Goal: Information Seeking & Learning: Learn about a topic

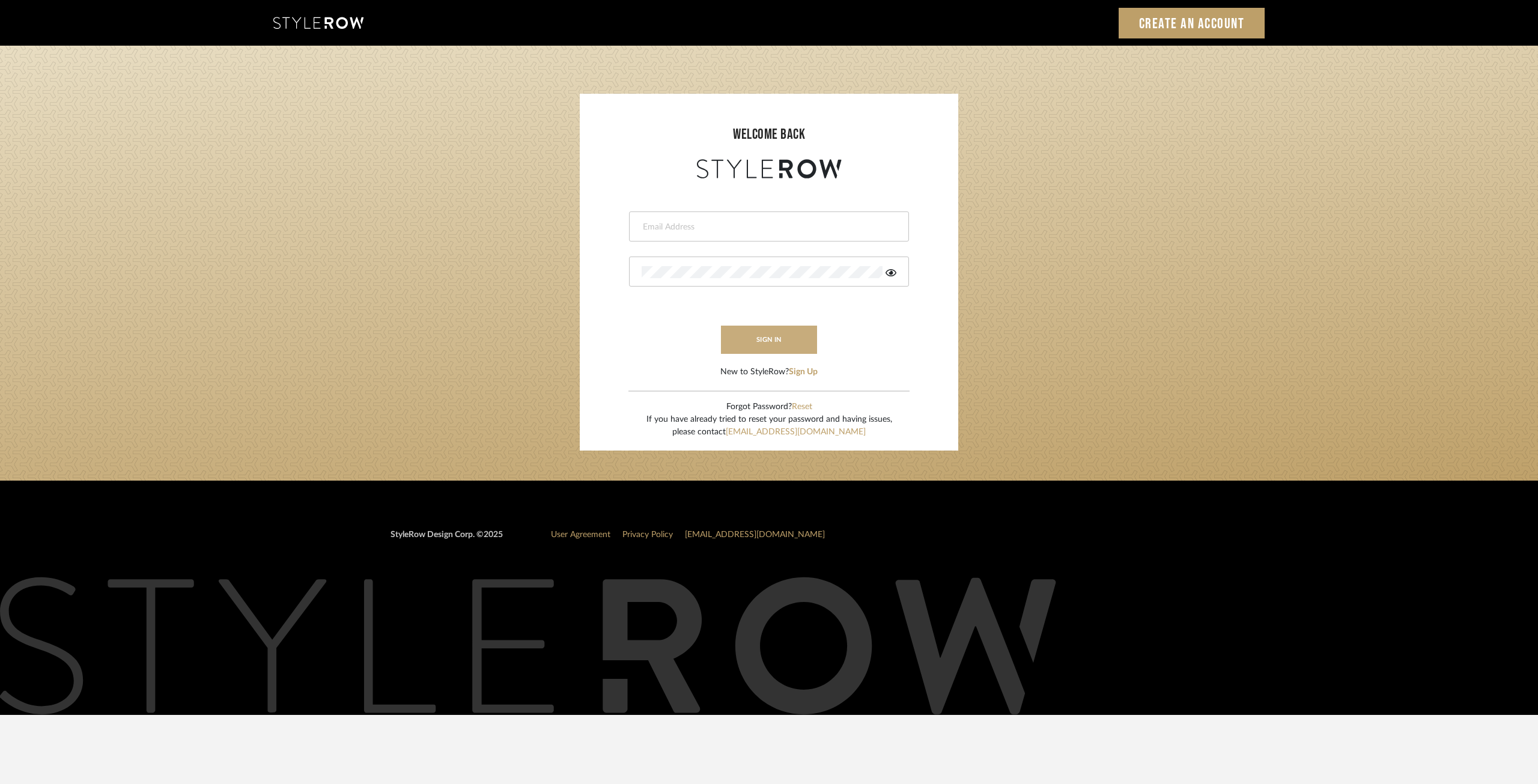
type input "ksears@morgantewilson.com"
click at [759, 342] on button "sign in" at bounding box center [769, 339] width 96 height 28
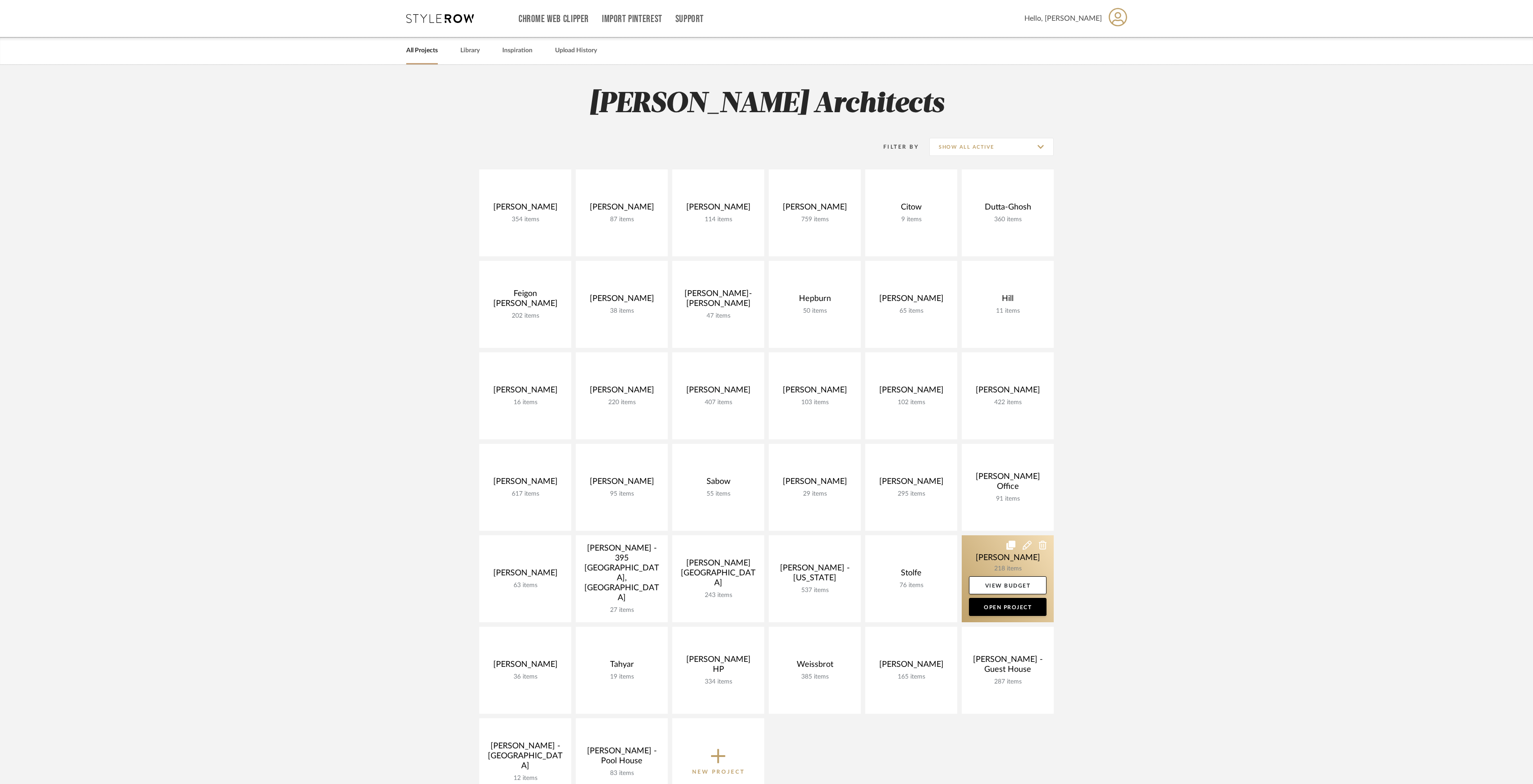
click at [996, 556] on link at bounding box center [1008, 579] width 92 height 87
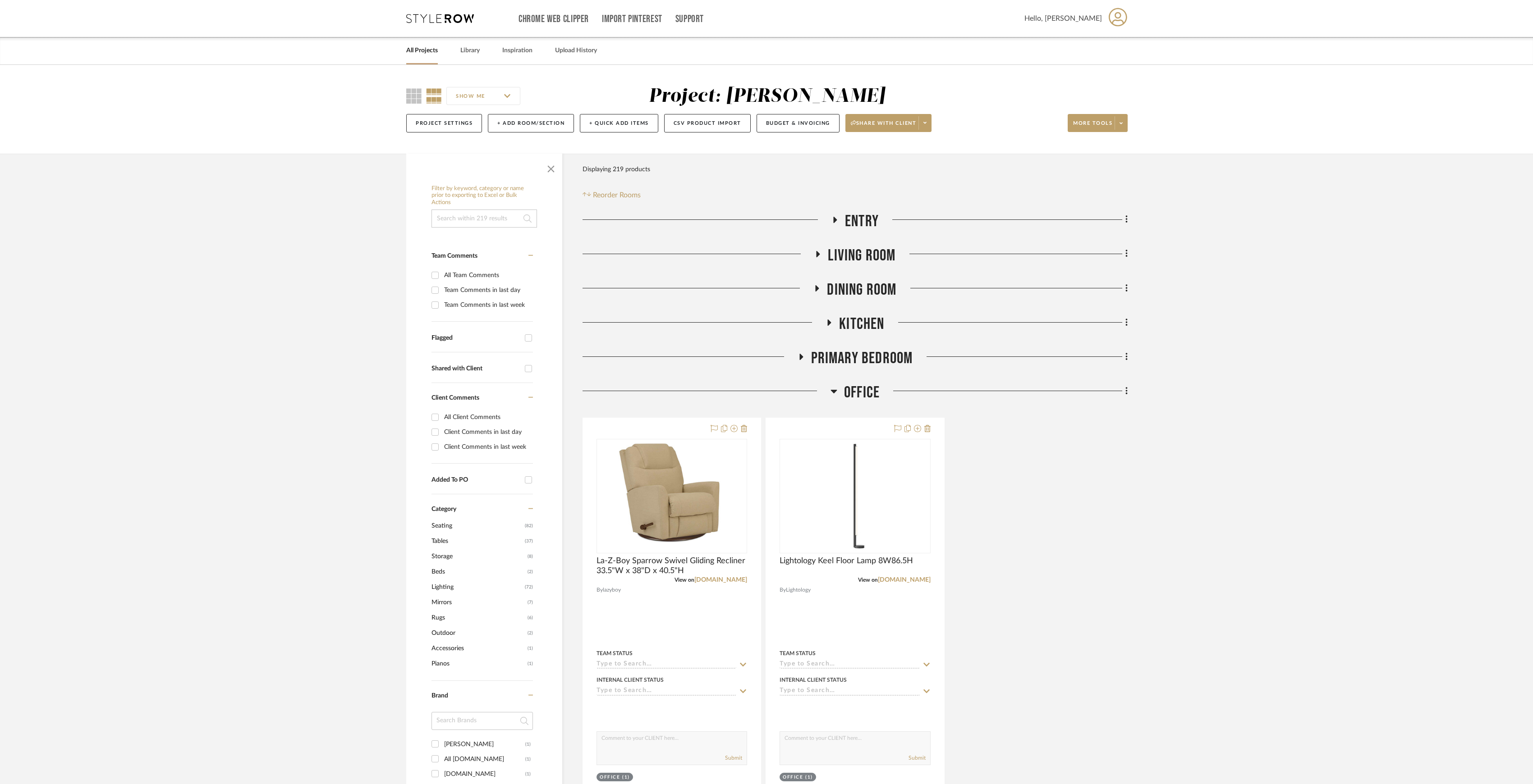
click at [848, 383] on div "Entry Living Room Dining Room Kitchen Primary Bedroom Office La-Z-Boy Sparrow S…" at bounding box center [855, 553] width 545 height 682
click at [848, 394] on span "Office" at bounding box center [862, 393] width 36 height 19
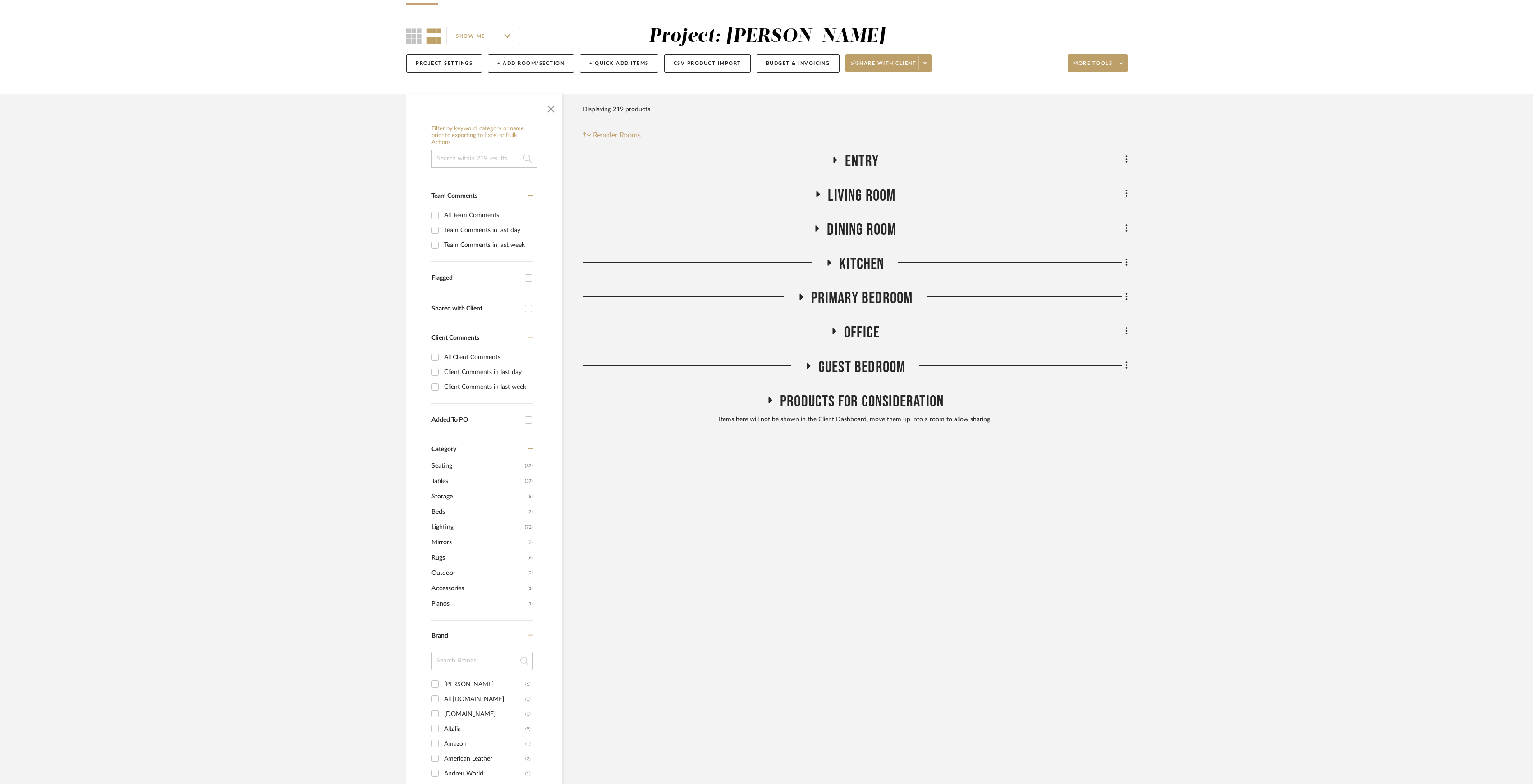
scroll to position [180, 0]
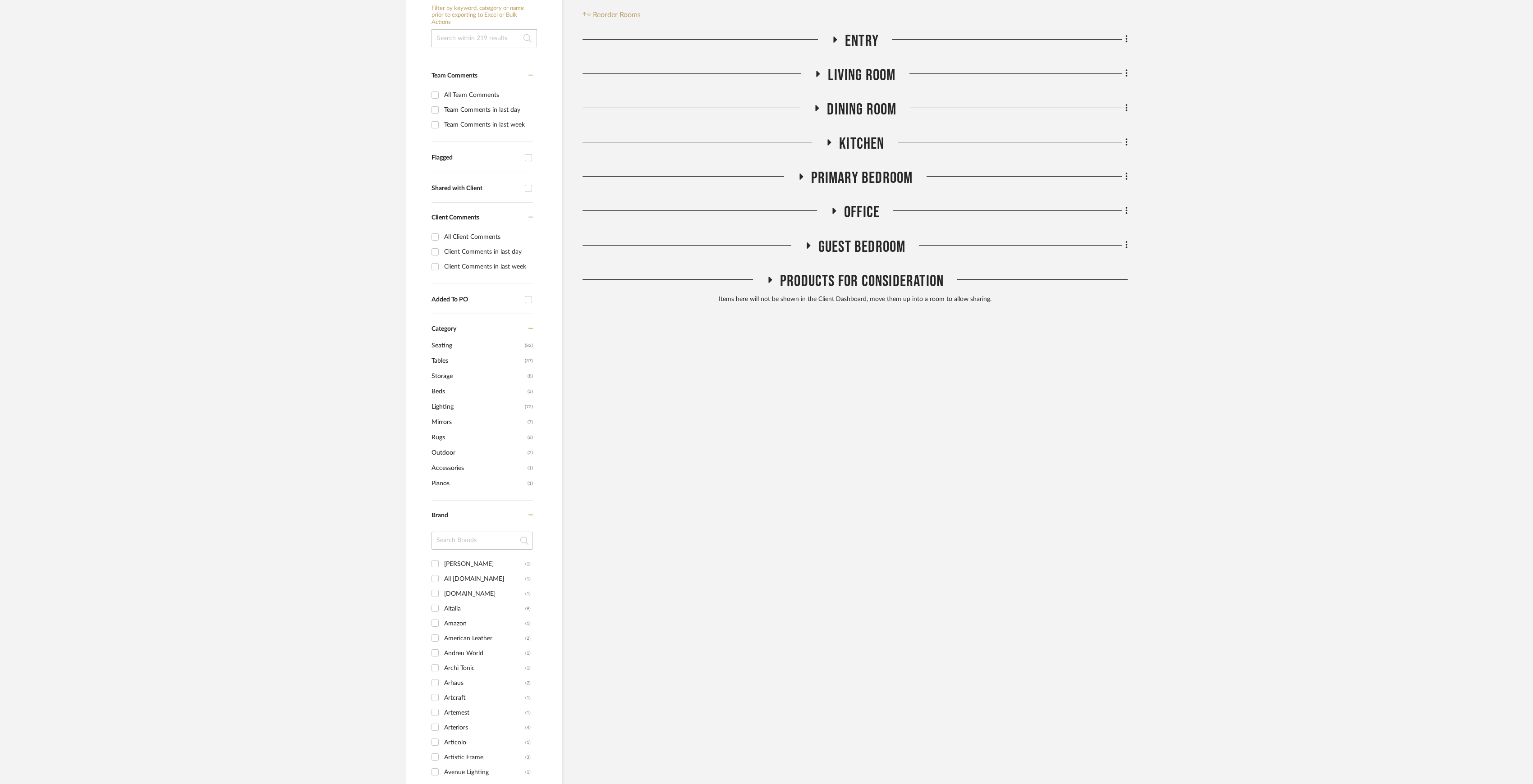
click at [828, 280] on span "Products For Consideration" at bounding box center [862, 281] width 164 height 19
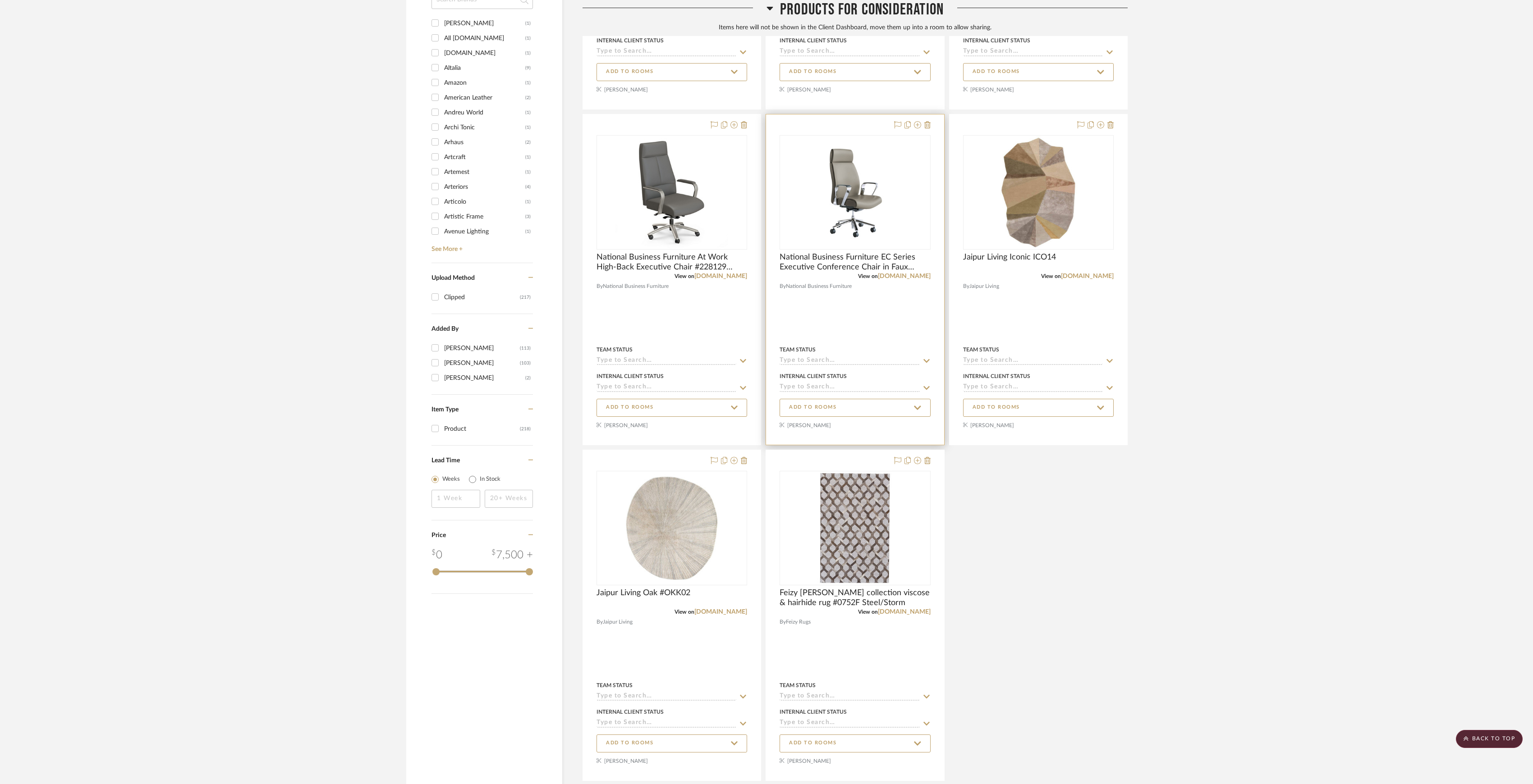
scroll to position [817, 0]
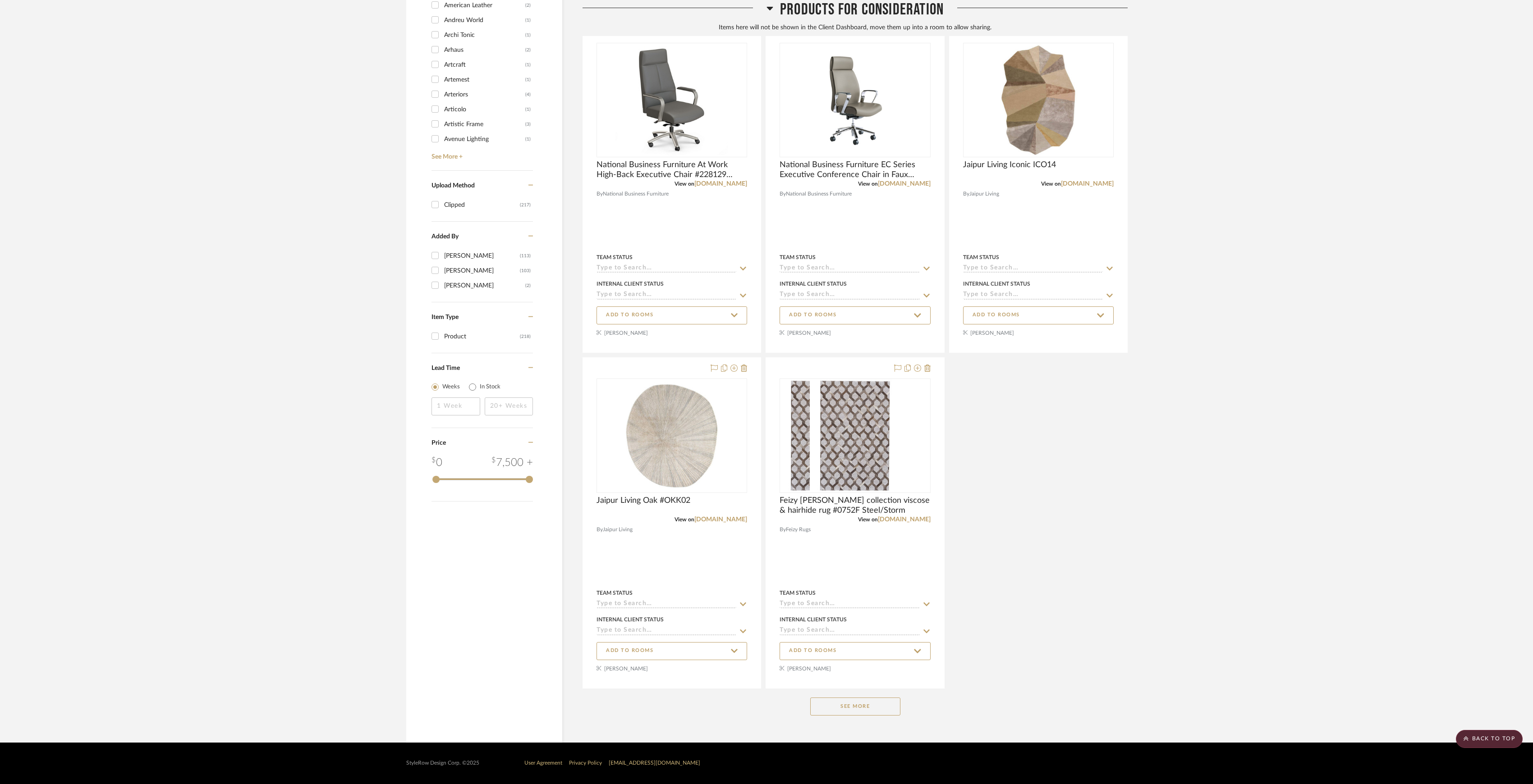
click at [847, 709] on button "See More" at bounding box center [855, 706] width 90 height 18
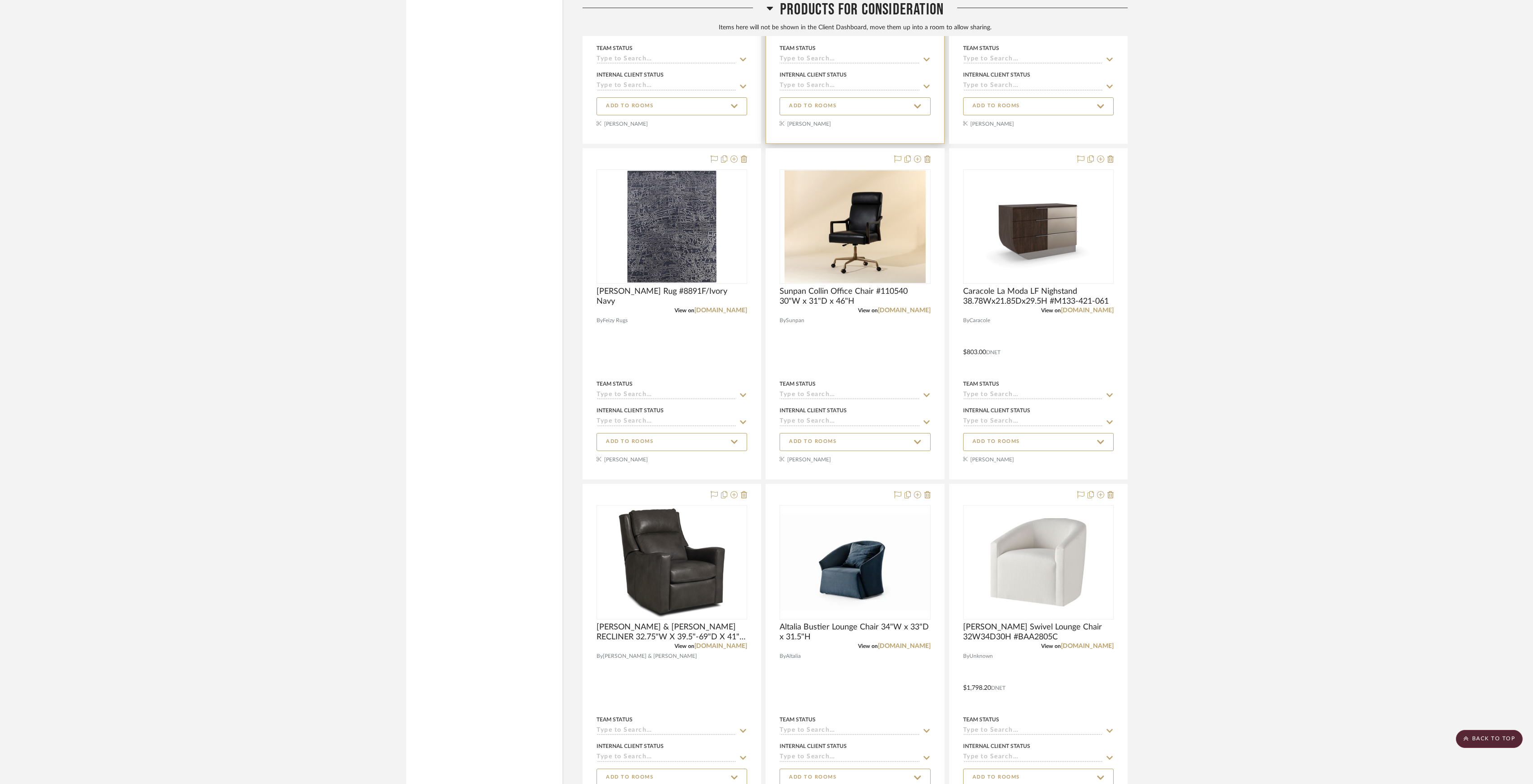
scroll to position [1779, 0]
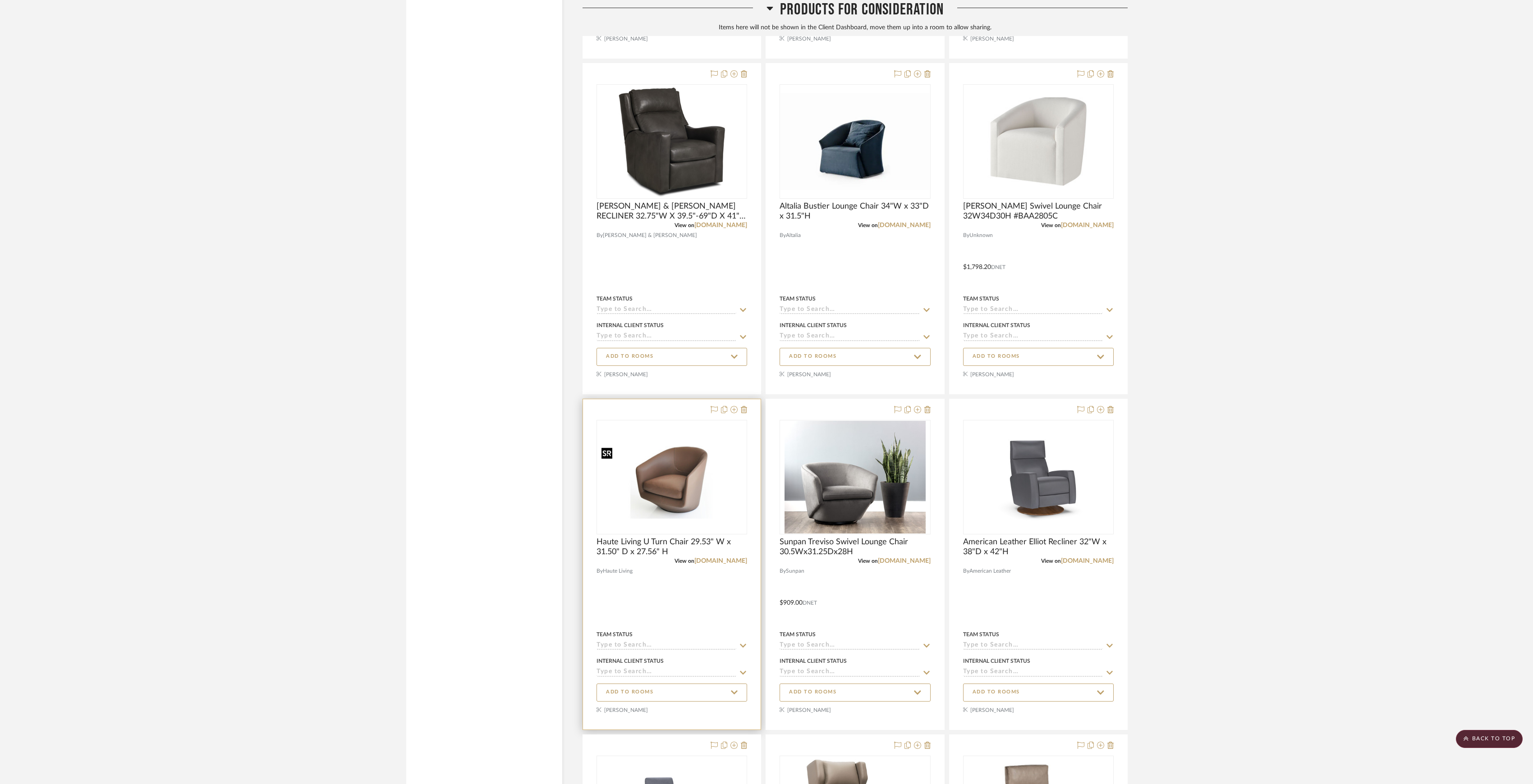
click at [0, 0] on img at bounding box center [0, 0] width 0 height 0
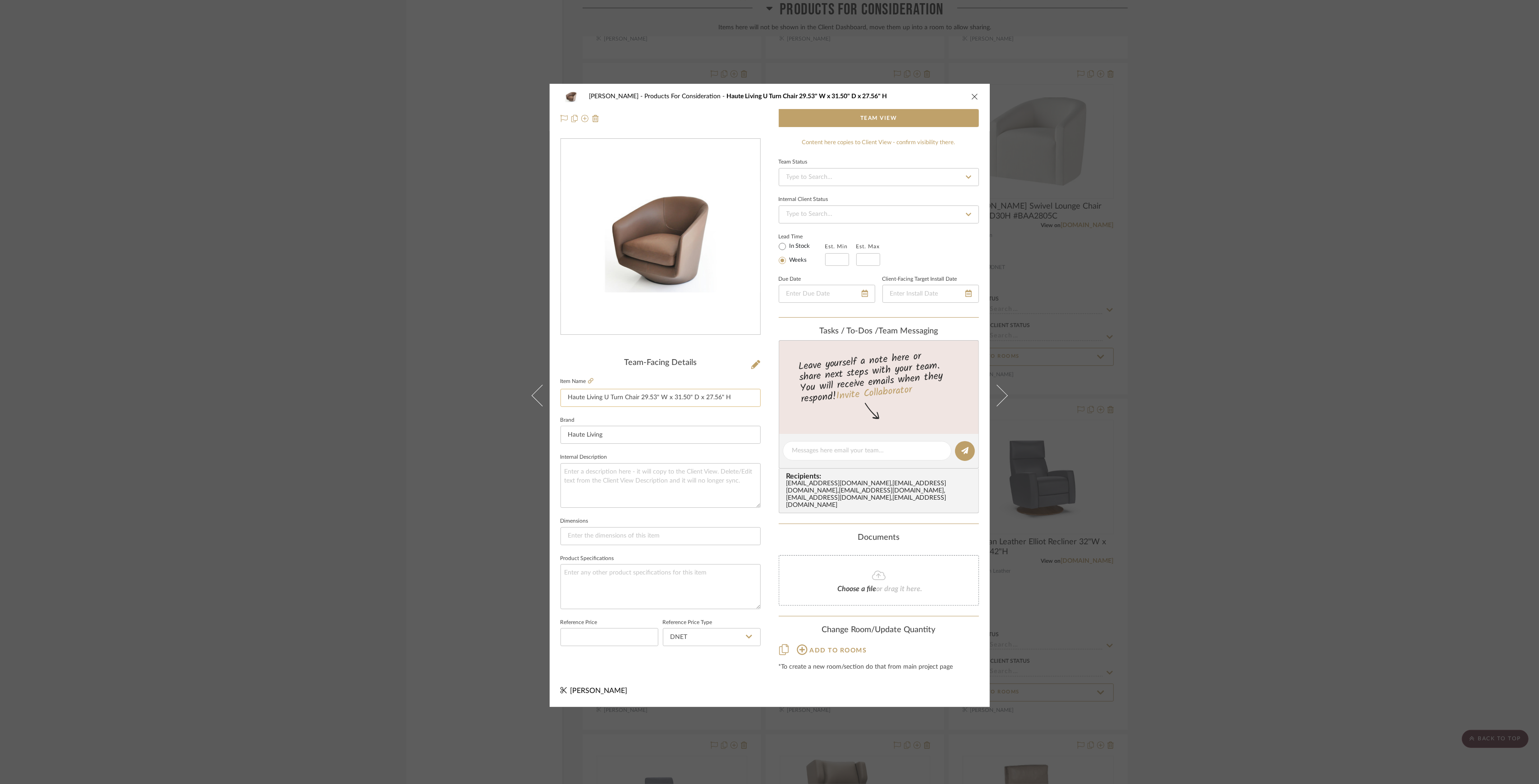
click at [719, 396] on input "Haute Living U Turn Chair 29.53" W x 31.50" D x 27.56" H" at bounding box center [660, 398] width 200 height 18
drag, startPoint x: 734, startPoint y: 401, endPoint x: 553, endPoint y: 397, distance: 181.0
click at [553, 397] on div "[PERSON_NAME] Products For Consideration Haute Living U Turn Chair 29.53" W x 3…" at bounding box center [770, 395] width 440 height 623
click at [1268, 364] on div "[PERSON_NAME] Products For Consideration Haute Living U Turn Chair 29.53" W x 3…" at bounding box center [770, 392] width 1539 height 784
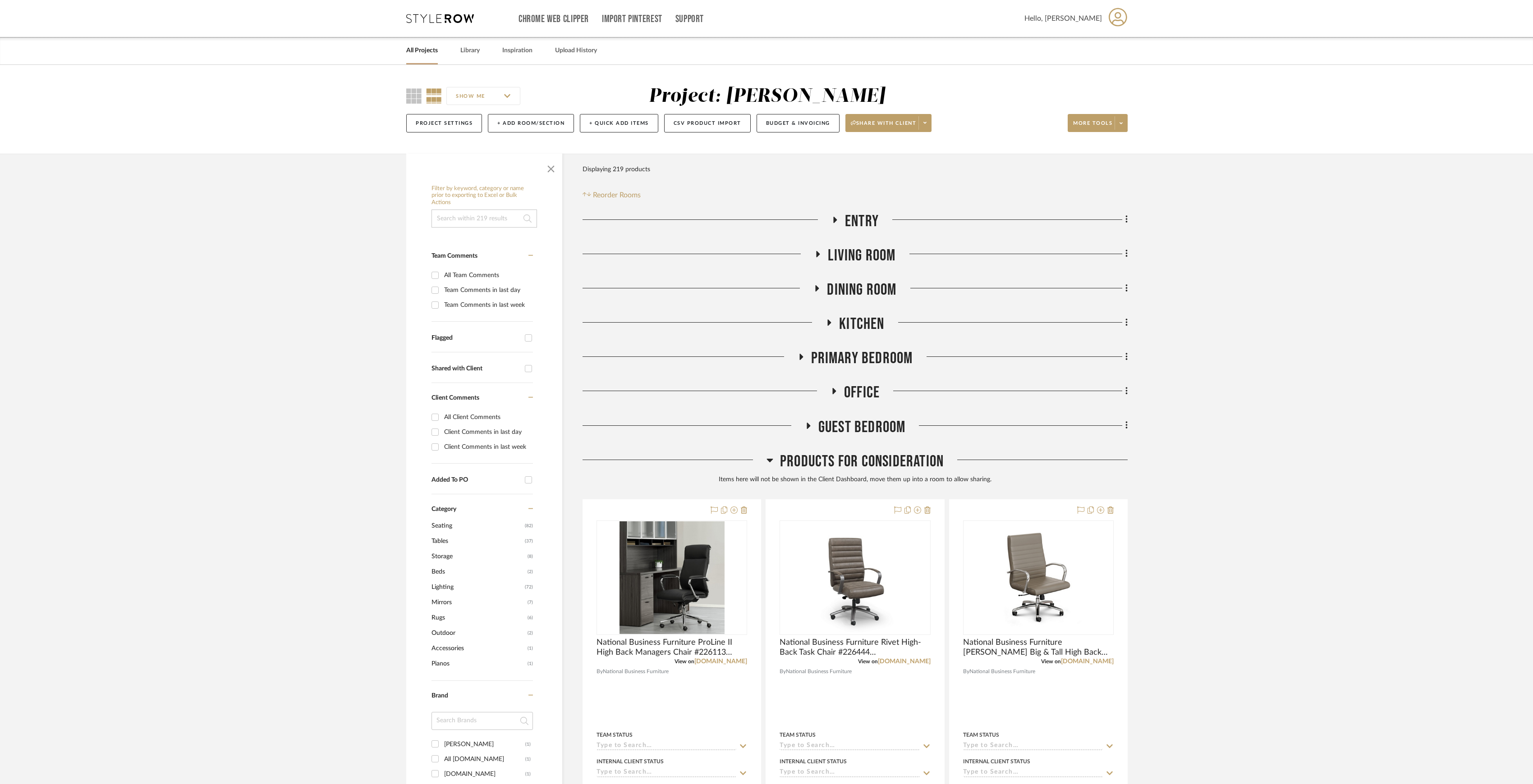
click at [418, 51] on link "All Projects" at bounding box center [422, 51] width 32 height 12
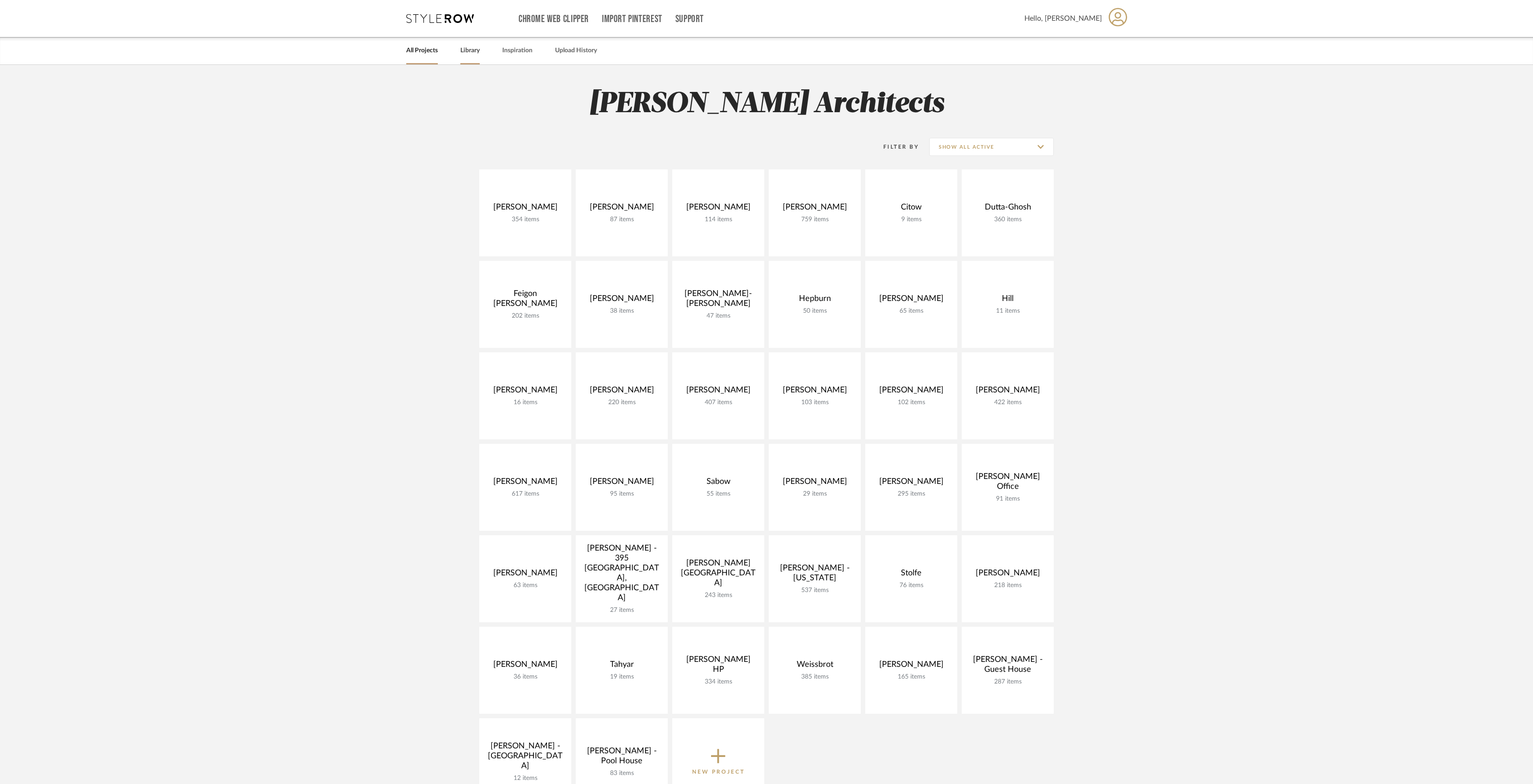
click at [471, 54] on link "Library" at bounding box center [470, 51] width 19 height 12
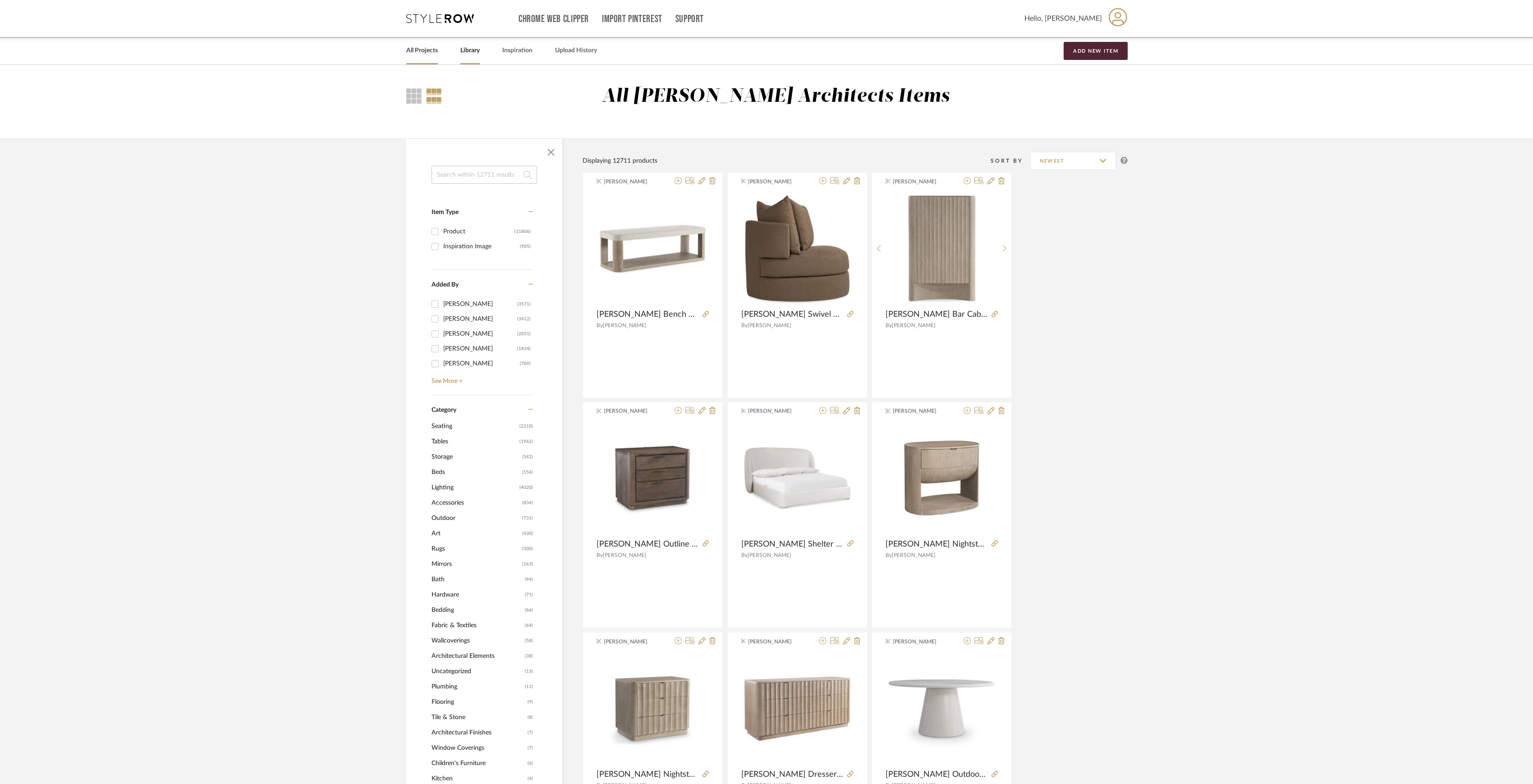
click at [427, 49] on link "All Projects" at bounding box center [422, 51] width 32 height 12
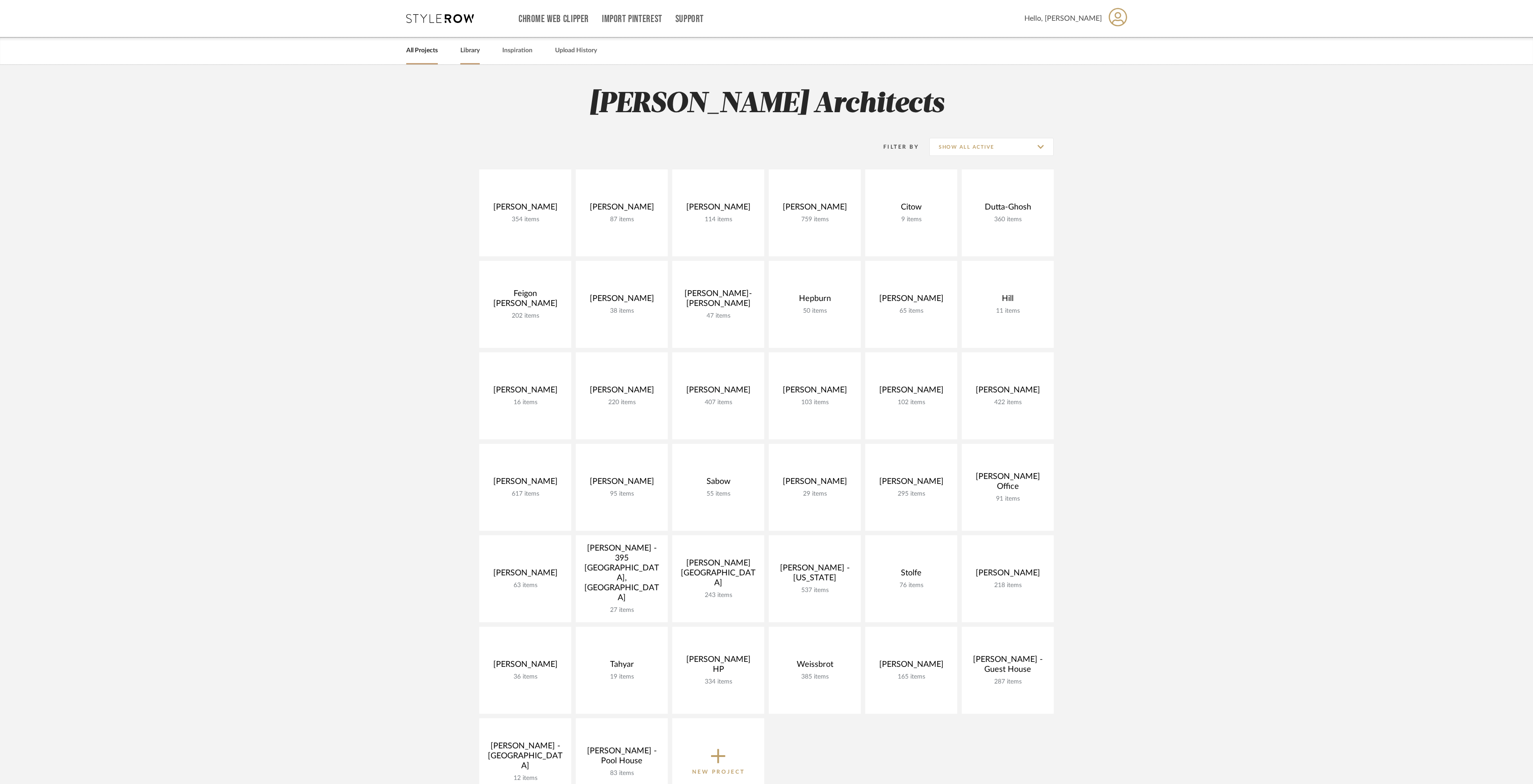
click at [470, 49] on link "Library" at bounding box center [470, 51] width 19 height 12
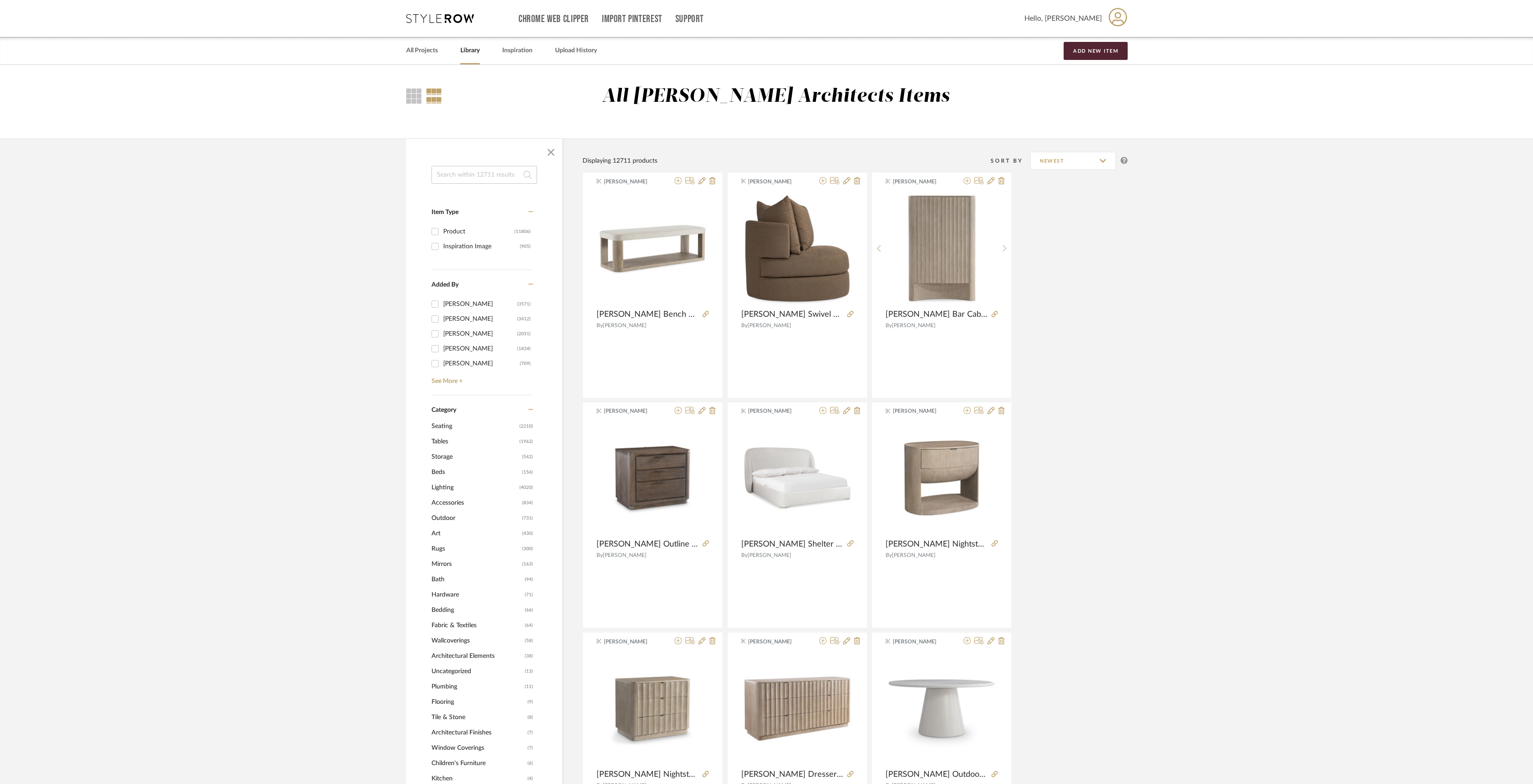
scroll to position [60, 0]
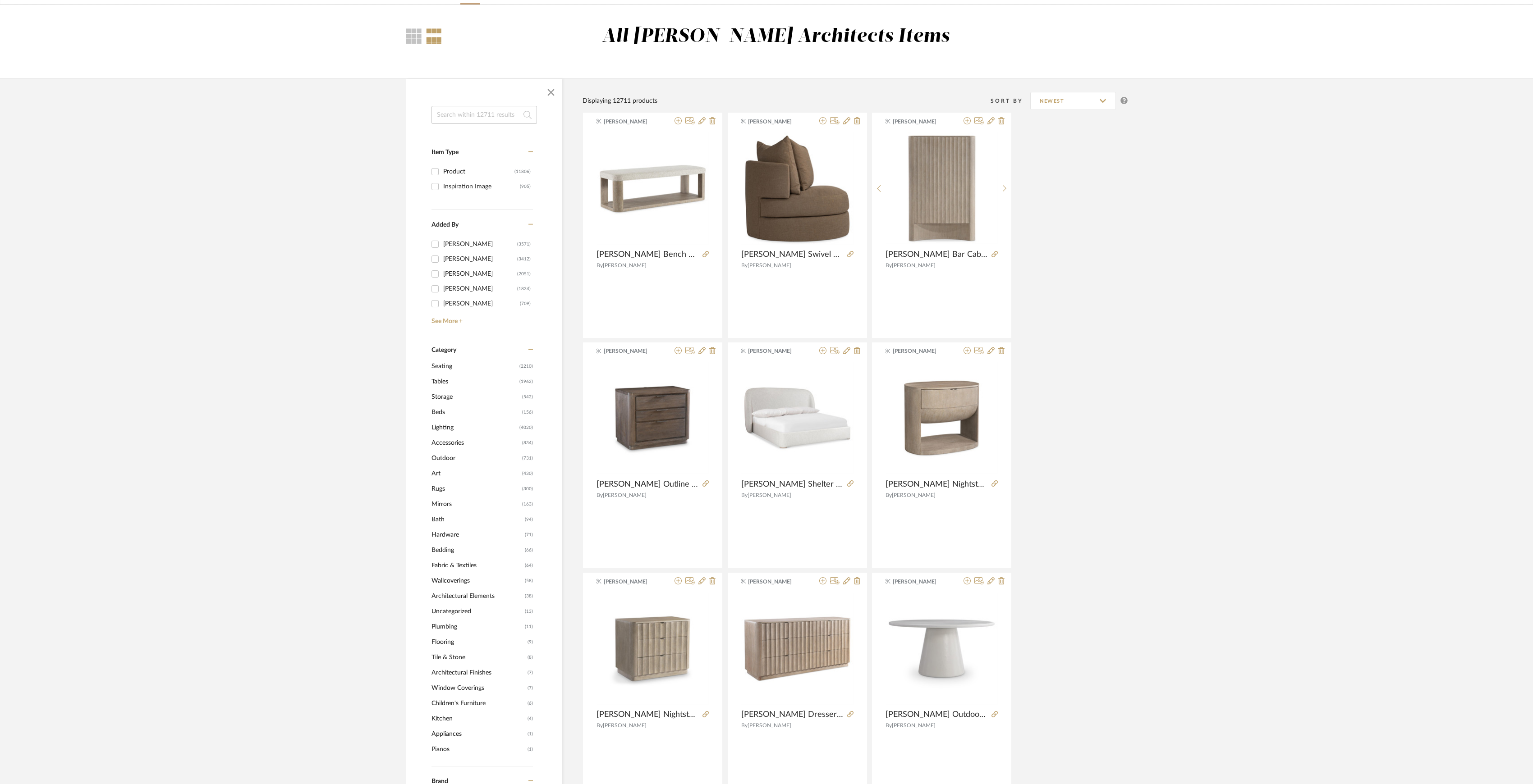
click at [439, 365] on span "Seating" at bounding box center [474, 367] width 85 height 16
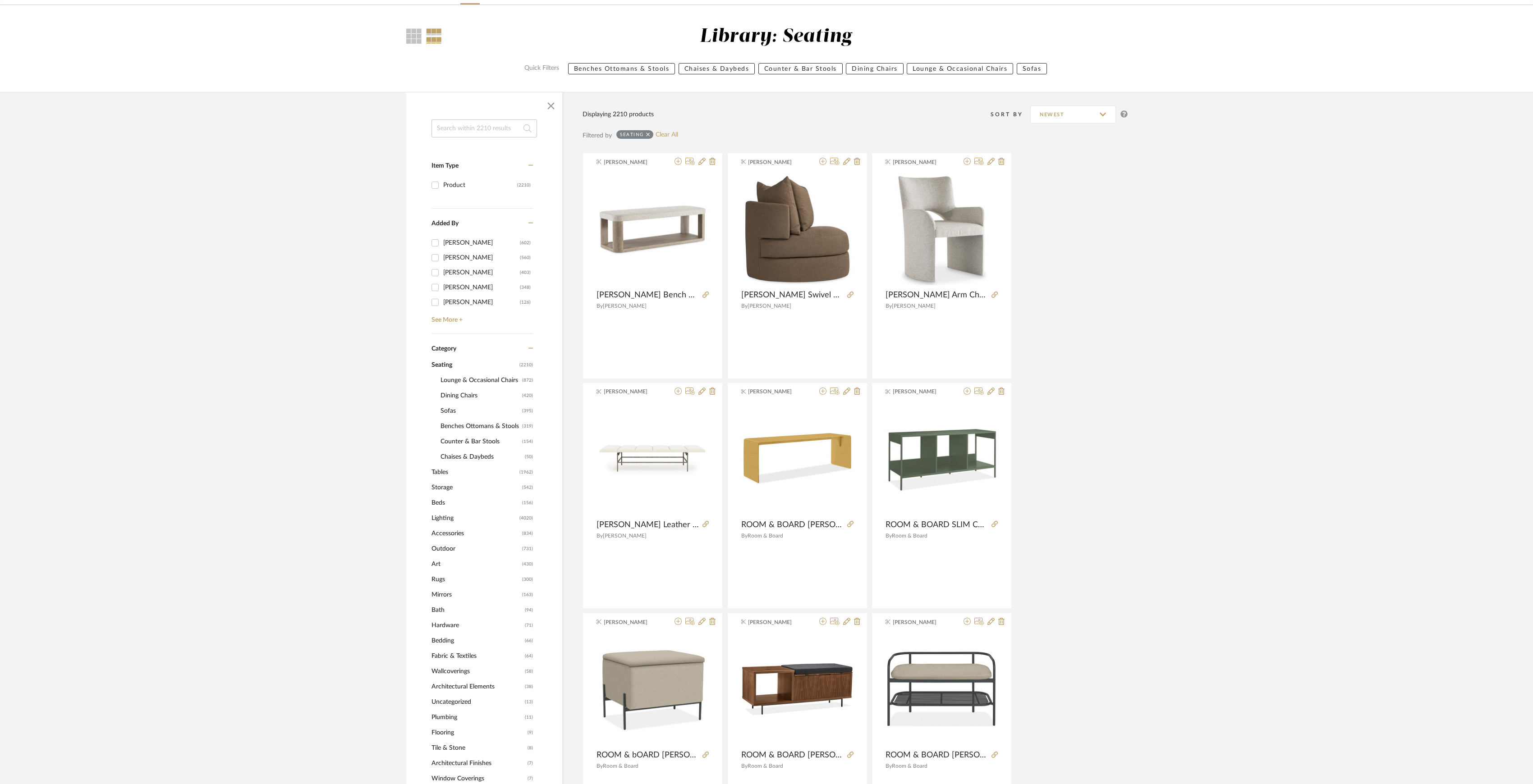
click at [460, 382] on span "Lounge & Occasional Chairs" at bounding box center [480, 380] width 79 height 16
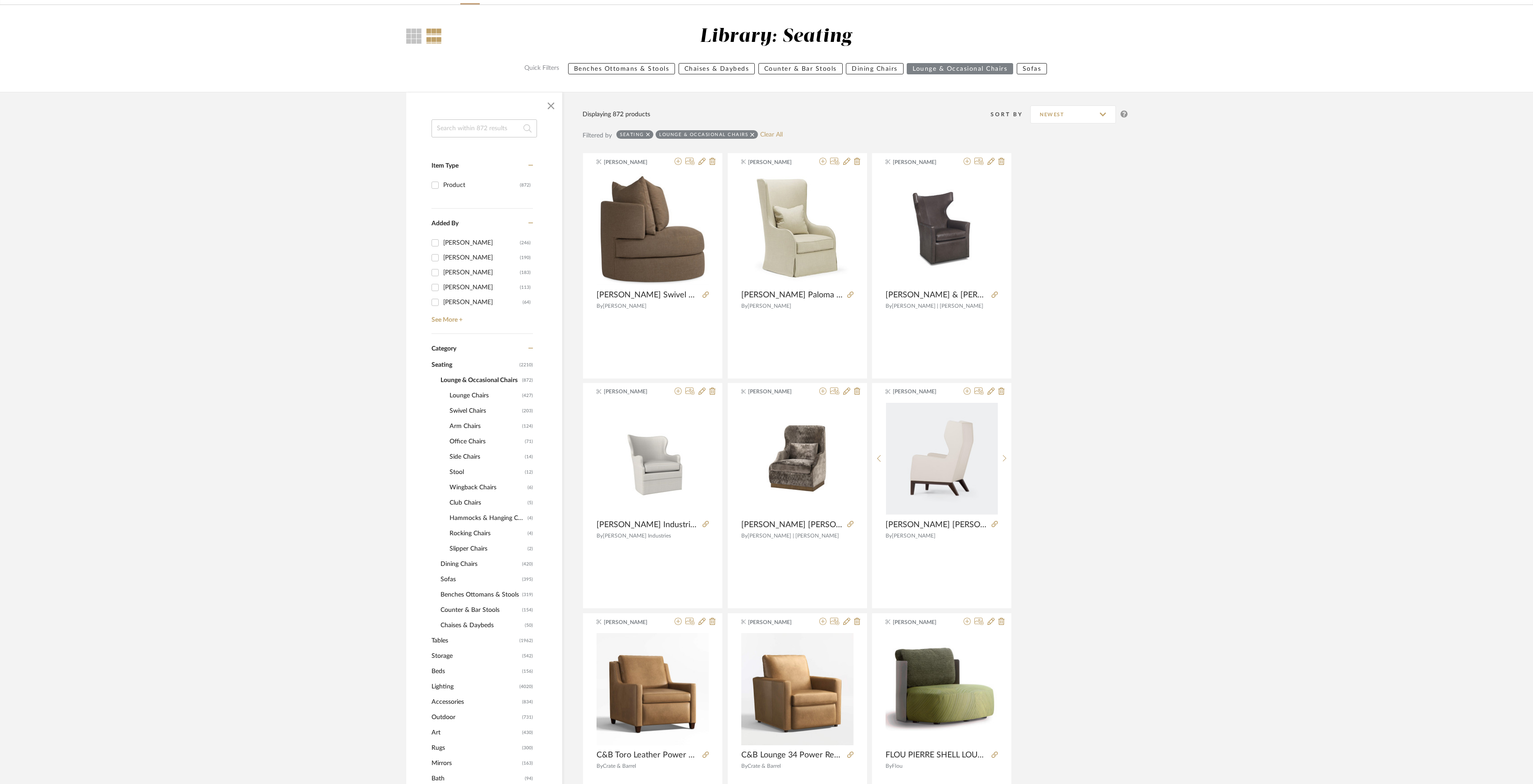
click at [464, 408] on span "Swivel Chairs" at bounding box center [485, 411] width 70 height 16
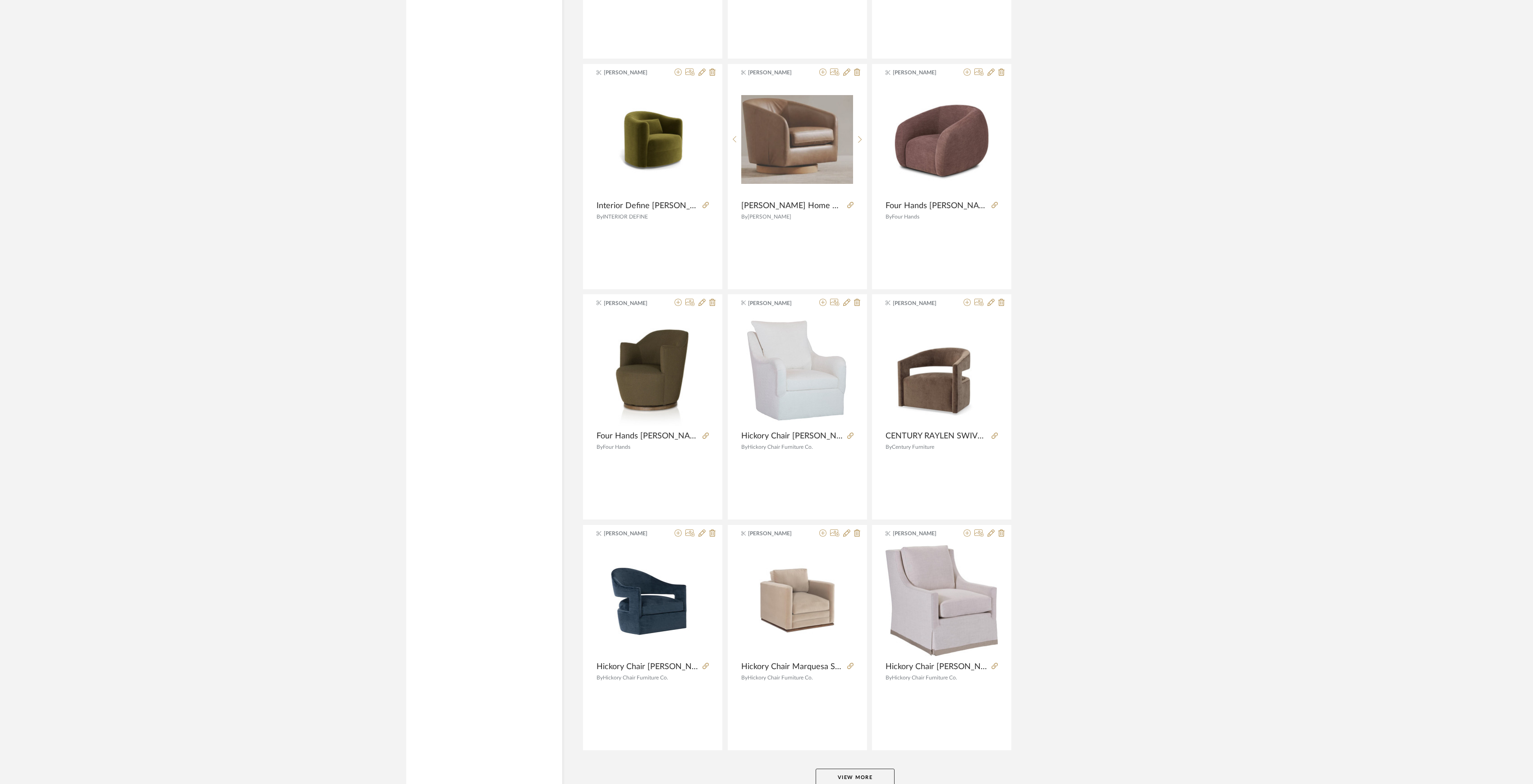
scroll to position [2289, 0]
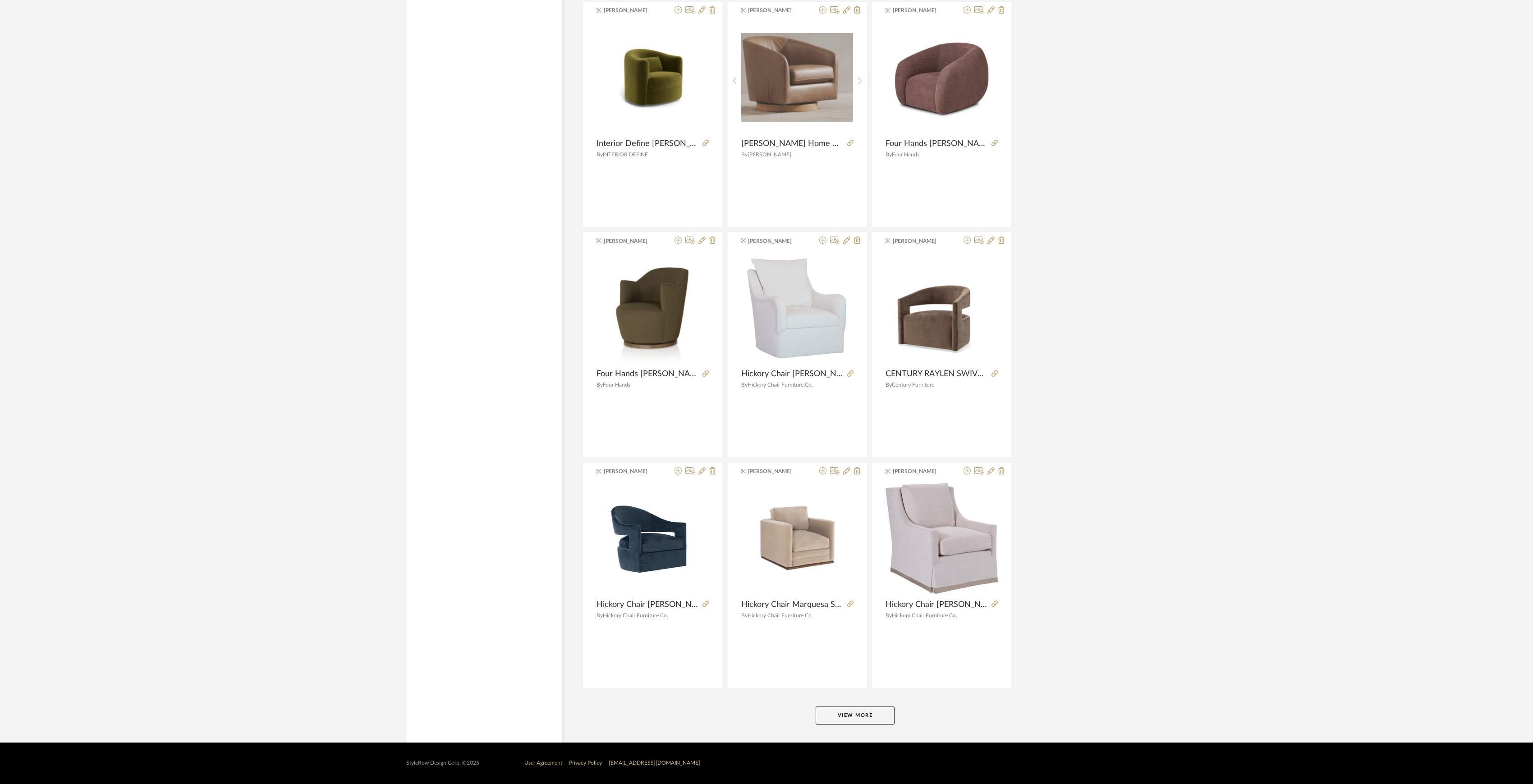
click at [866, 718] on button "View More" at bounding box center [855, 715] width 79 height 18
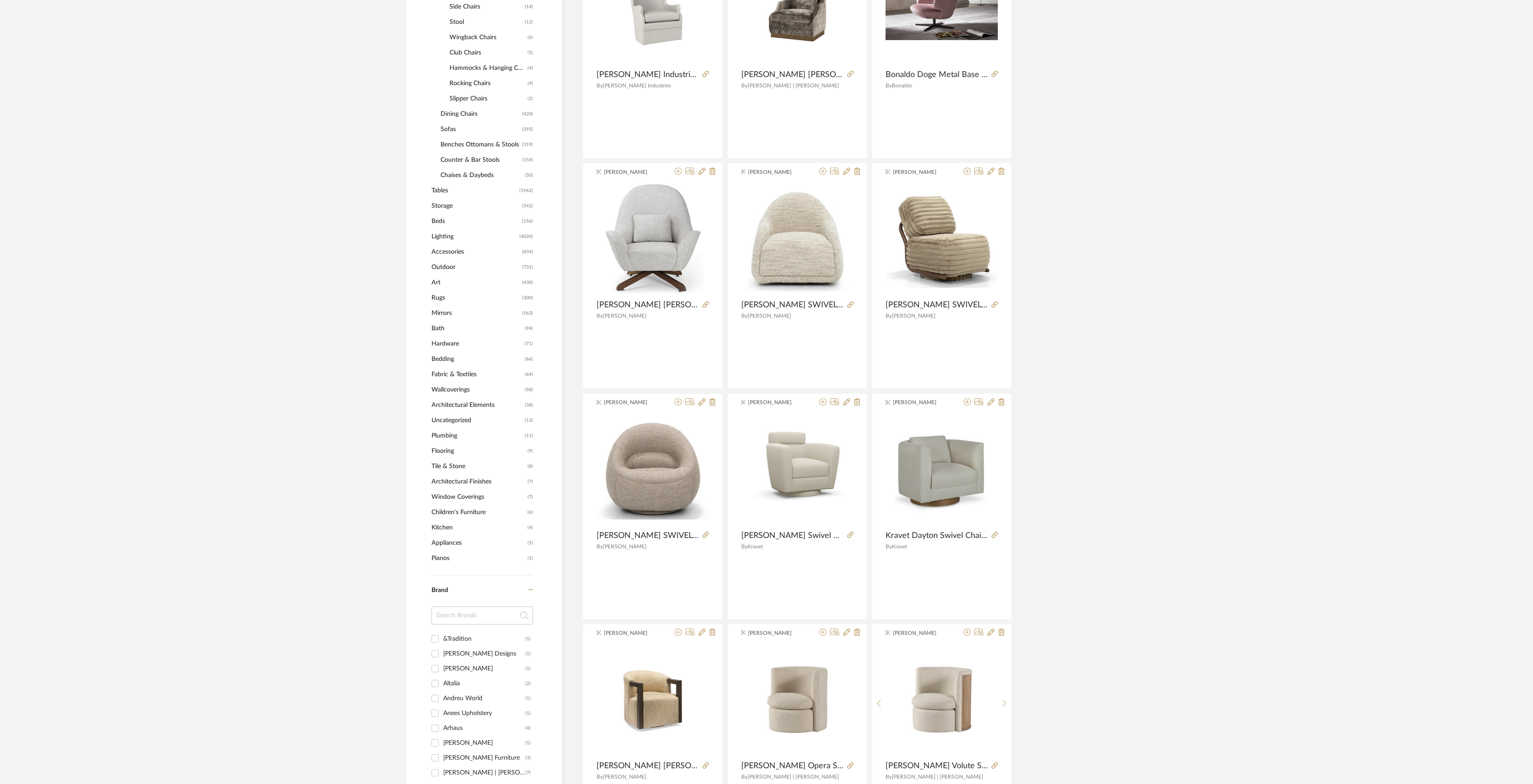
scroll to position [570, 0]
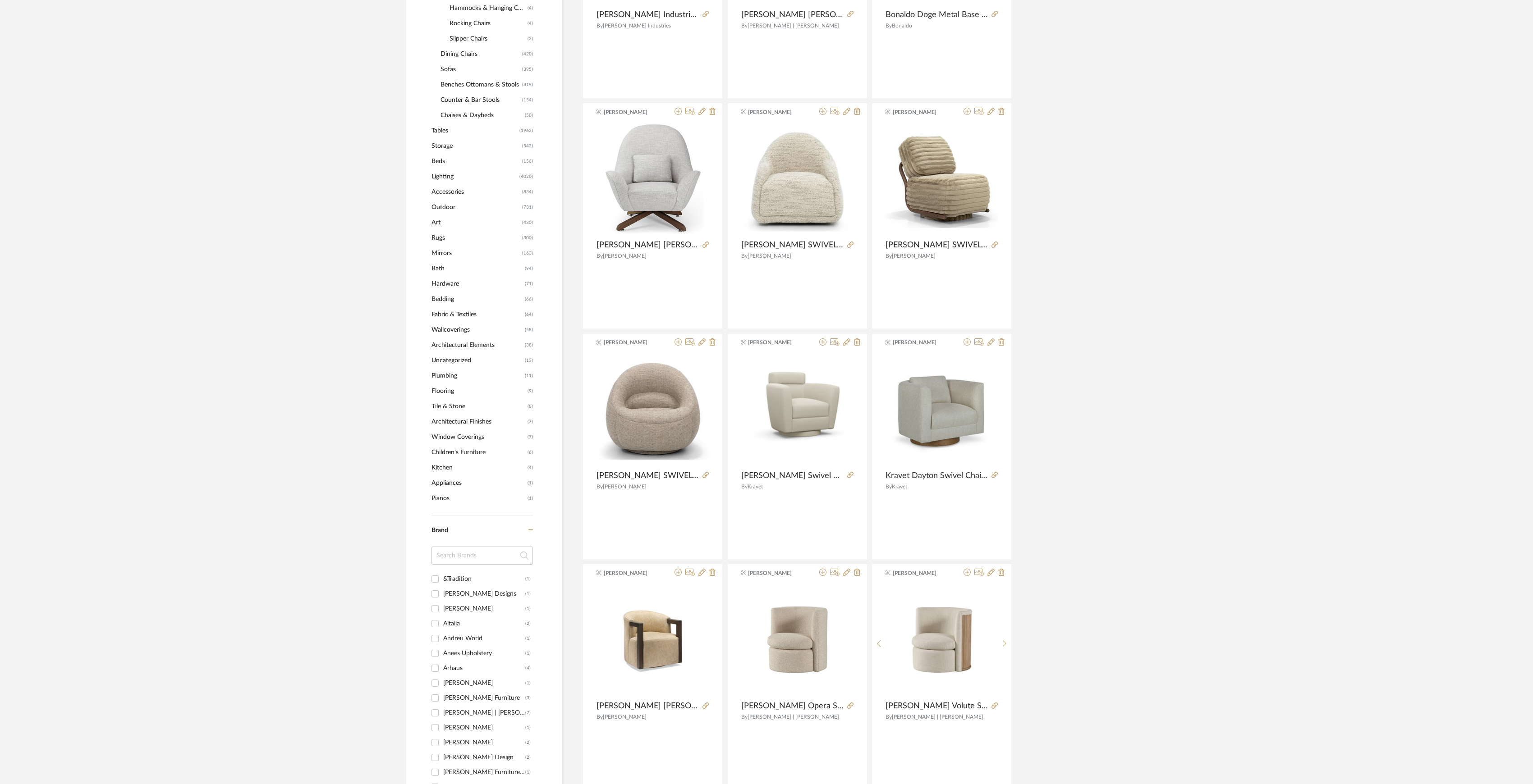
click at [450, 559] on input at bounding box center [482, 556] width 102 height 18
type input "haut"
click at [464, 581] on div "Haute Living" at bounding box center [484, 579] width 82 height 14
click at [442, 581] on input "Haute Living (5)" at bounding box center [435, 579] width 14 height 14
checkbox input "true"
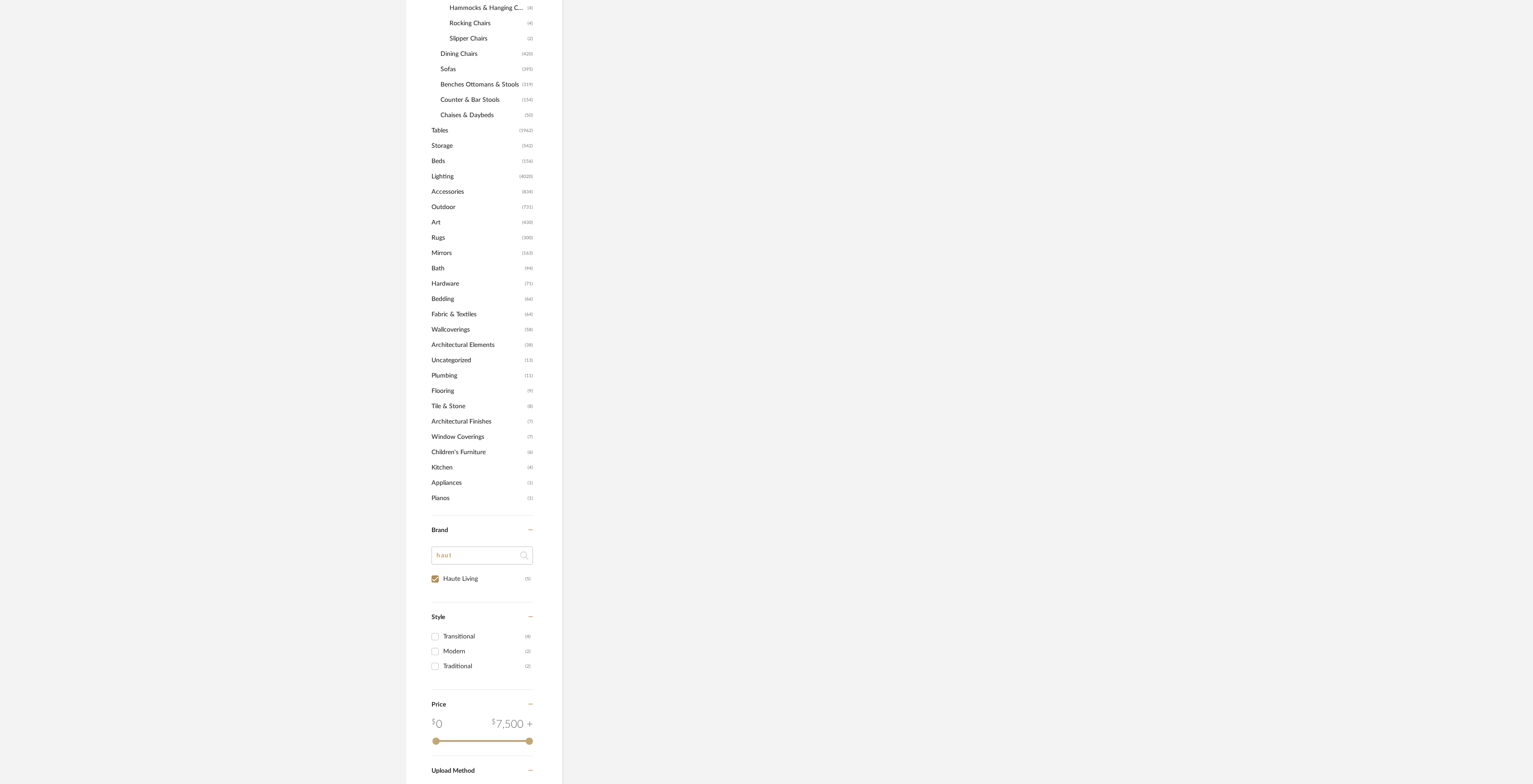
scroll to position [159, 0]
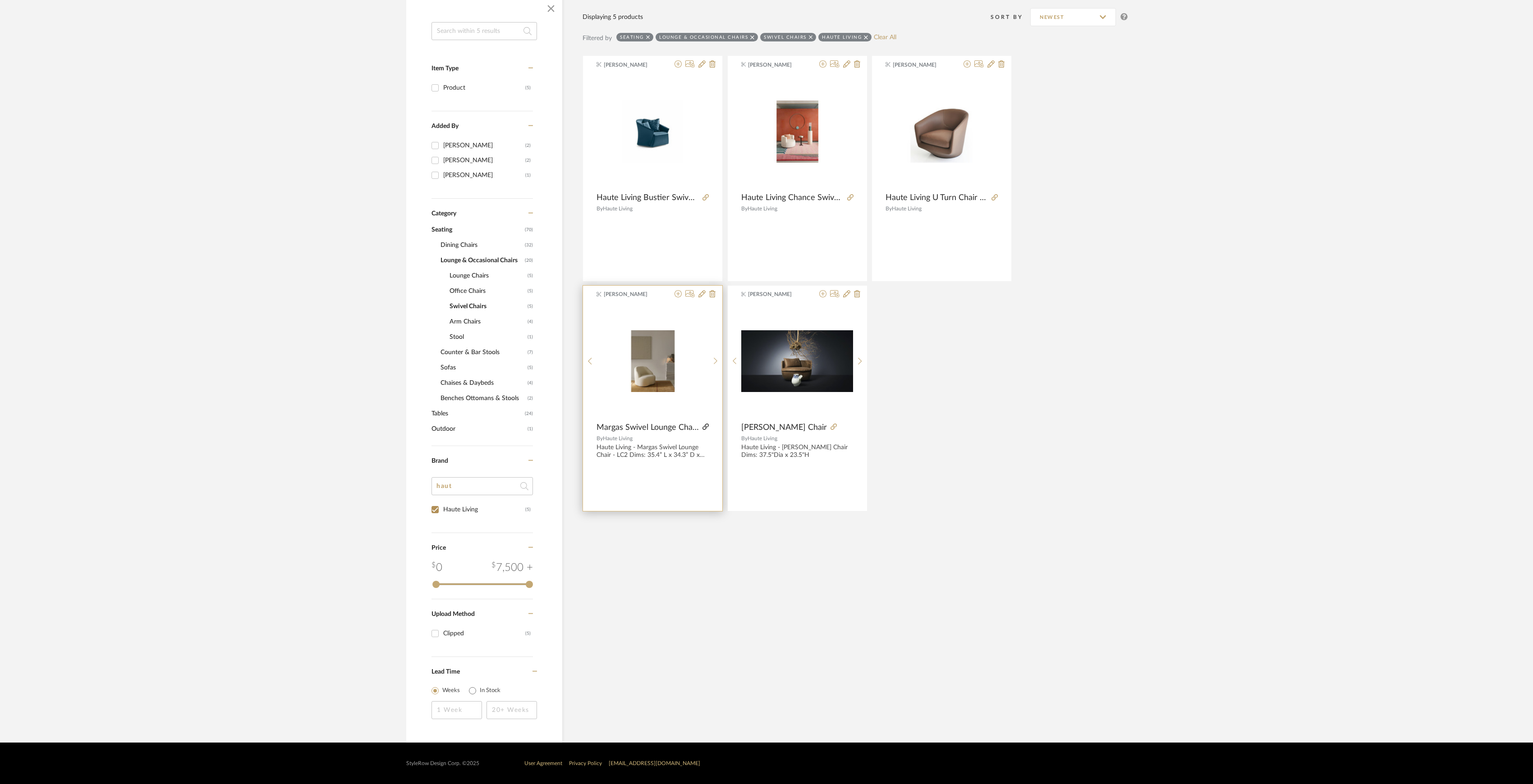
click at [706, 425] on icon at bounding box center [706, 426] width 7 height 7
click at [850, 195] on icon at bounding box center [850, 197] width 7 height 7
click at [0, 0] on img at bounding box center [0, 0] width 0 height 0
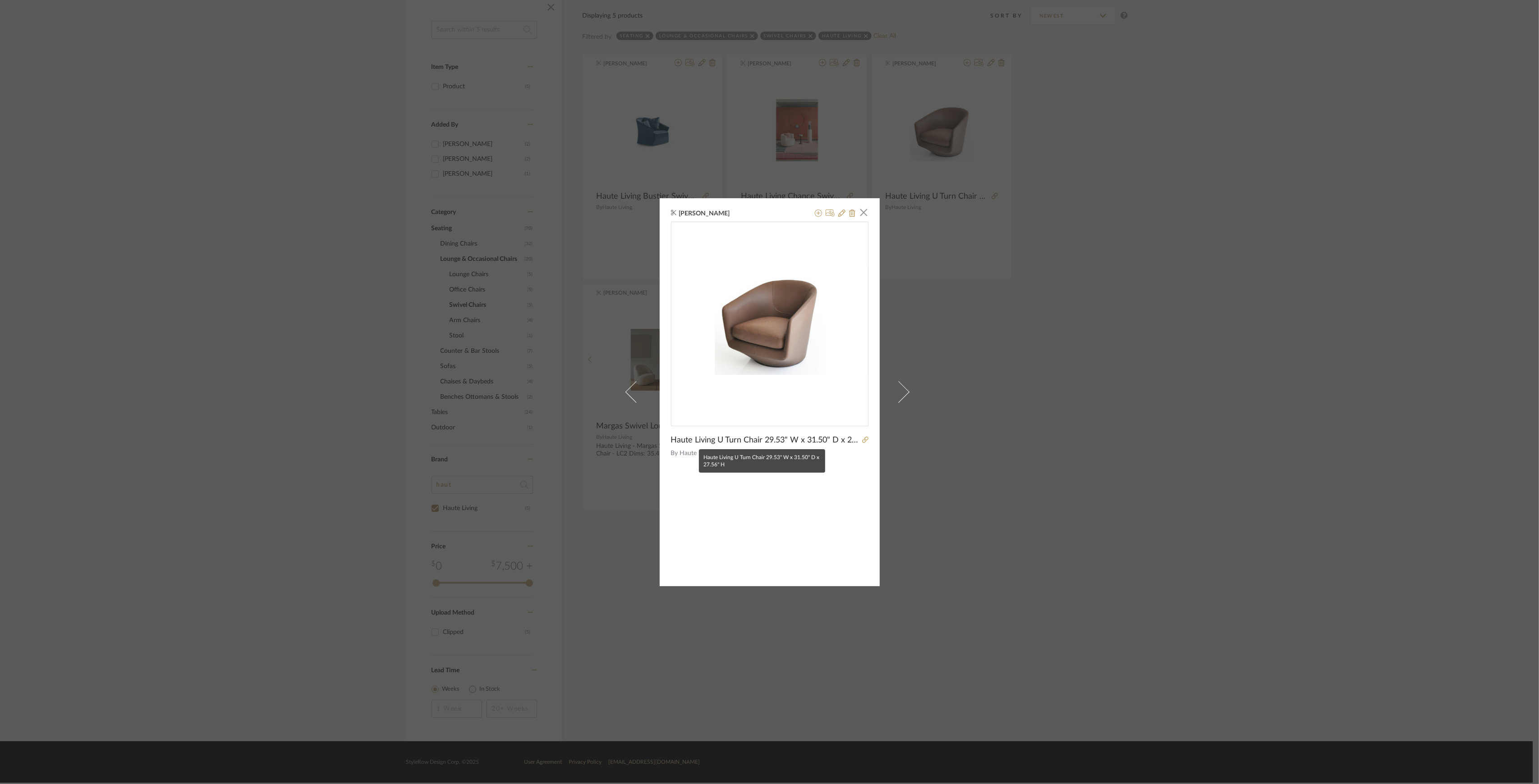
click at [715, 438] on span "Haute Living U Turn Chair 29.53" W x 31.50" D x 27.56" H" at bounding box center [765, 440] width 188 height 10
click at [839, 214] on icon at bounding box center [842, 213] width 7 height 7
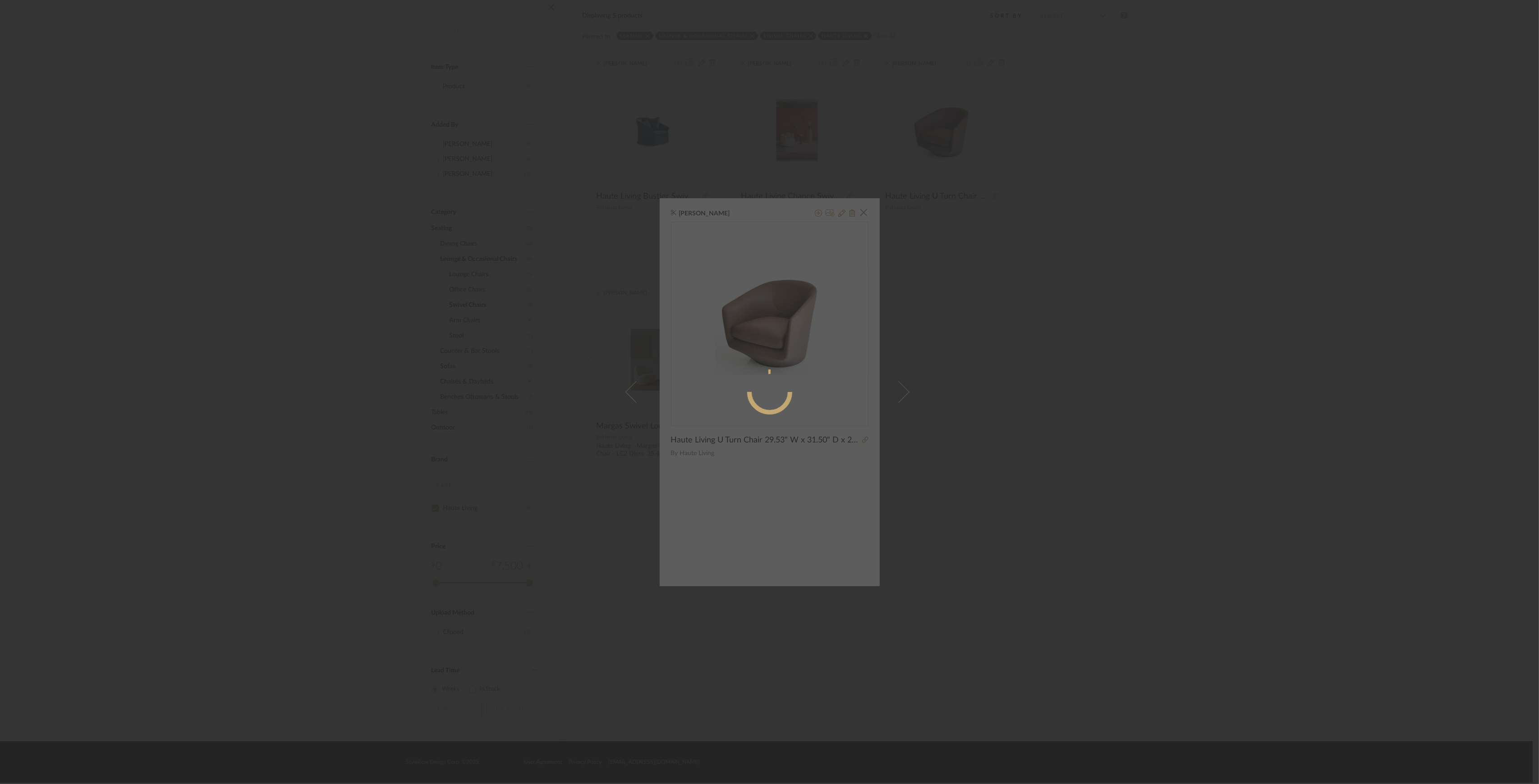
click at [776, 438] on sr-spinner at bounding box center [770, 392] width 284 height 97
click at [1000, 276] on div "Edit Item × Item Type required Product Inspiration Image Site Photo or PDF Upda…" at bounding box center [770, 392] width 1539 height 784
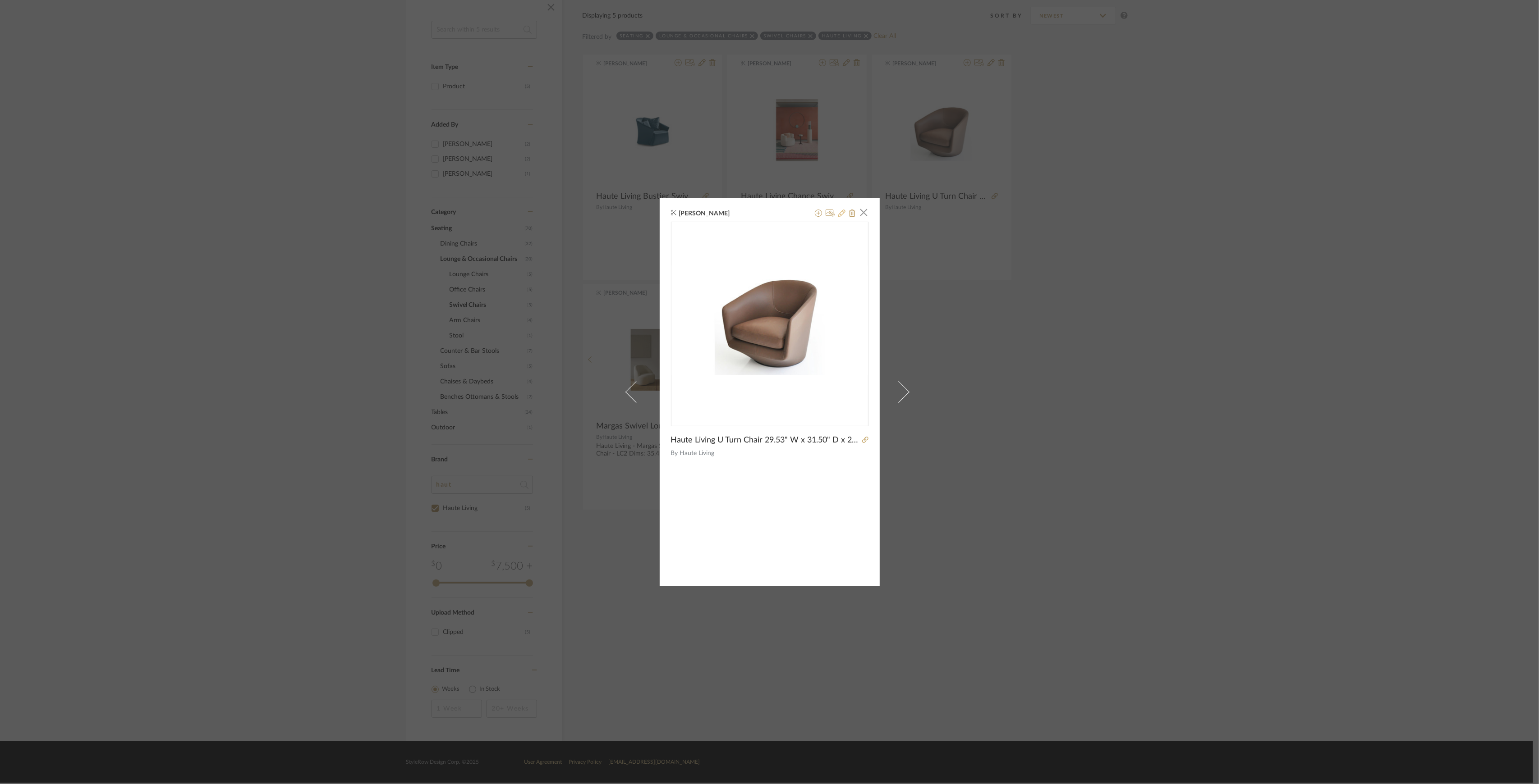
click at [839, 211] on icon at bounding box center [842, 213] width 7 height 7
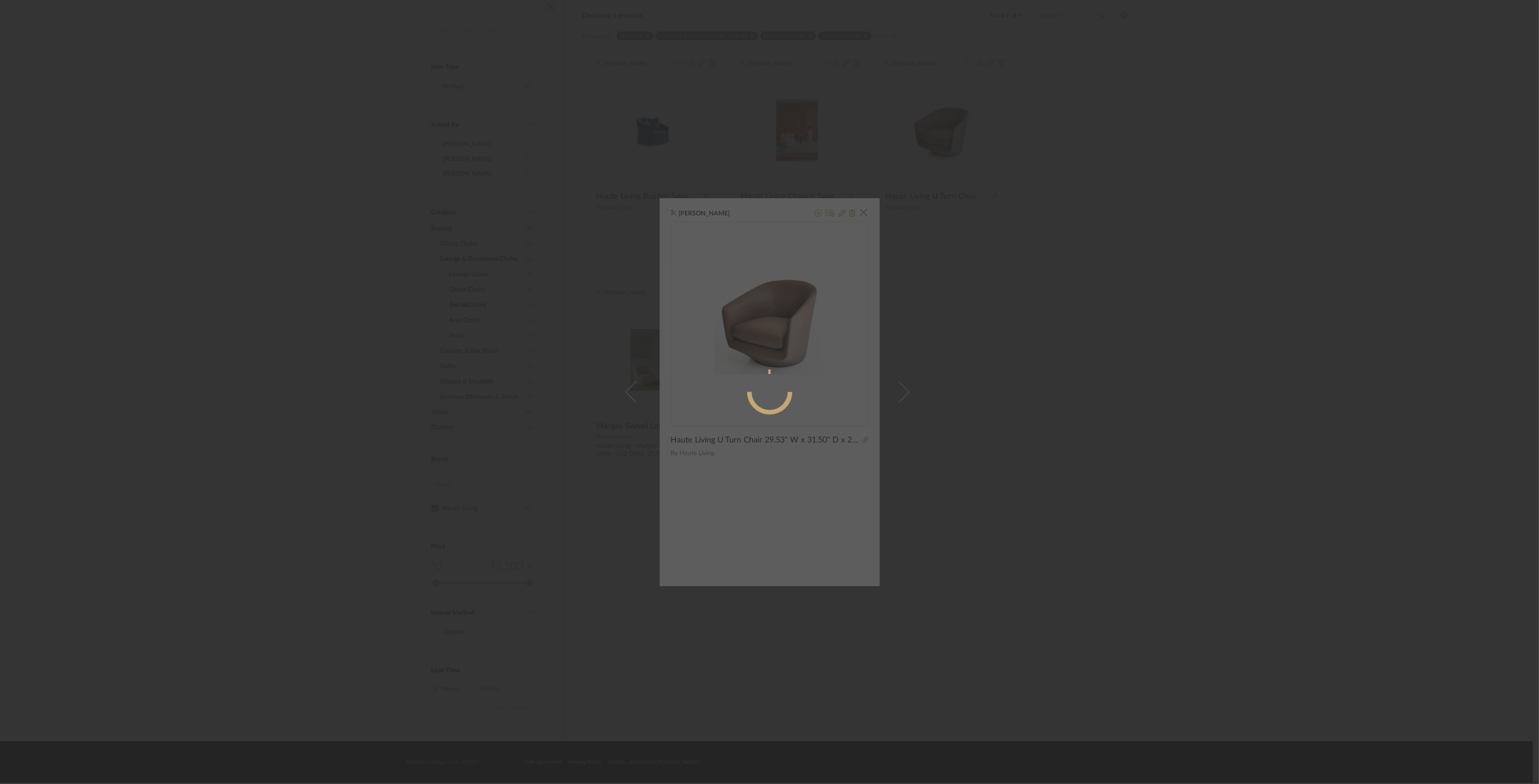
radio input "true"
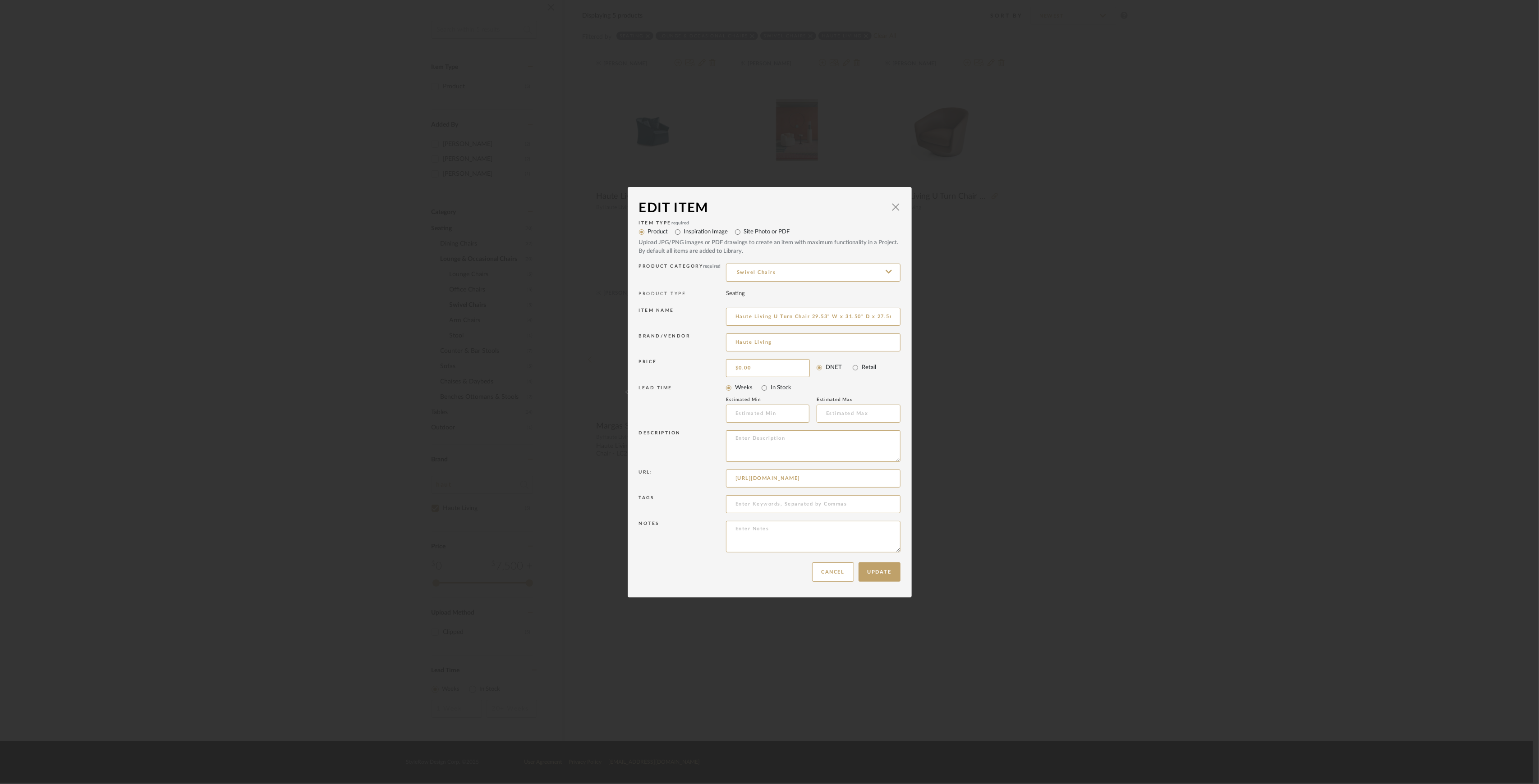
scroll to position [0, 11]
drag, startPoint x: 732, startPoint y: 316, endPoint x: 1138, endPoint y: 328, distance: 406.2
click at [1138, 327] on div "Edit Item × Item Type required Product Inspiration Image Site Photo or PDF Uplo…" at bounding box center [770, 392] width 1539 height 784
click at [480, 189] on div "Edit Item × Item Type required Product Inspiration Image Site Photo or PDF Uplo…" at bounding box center [770, 392] width 1539 height 784
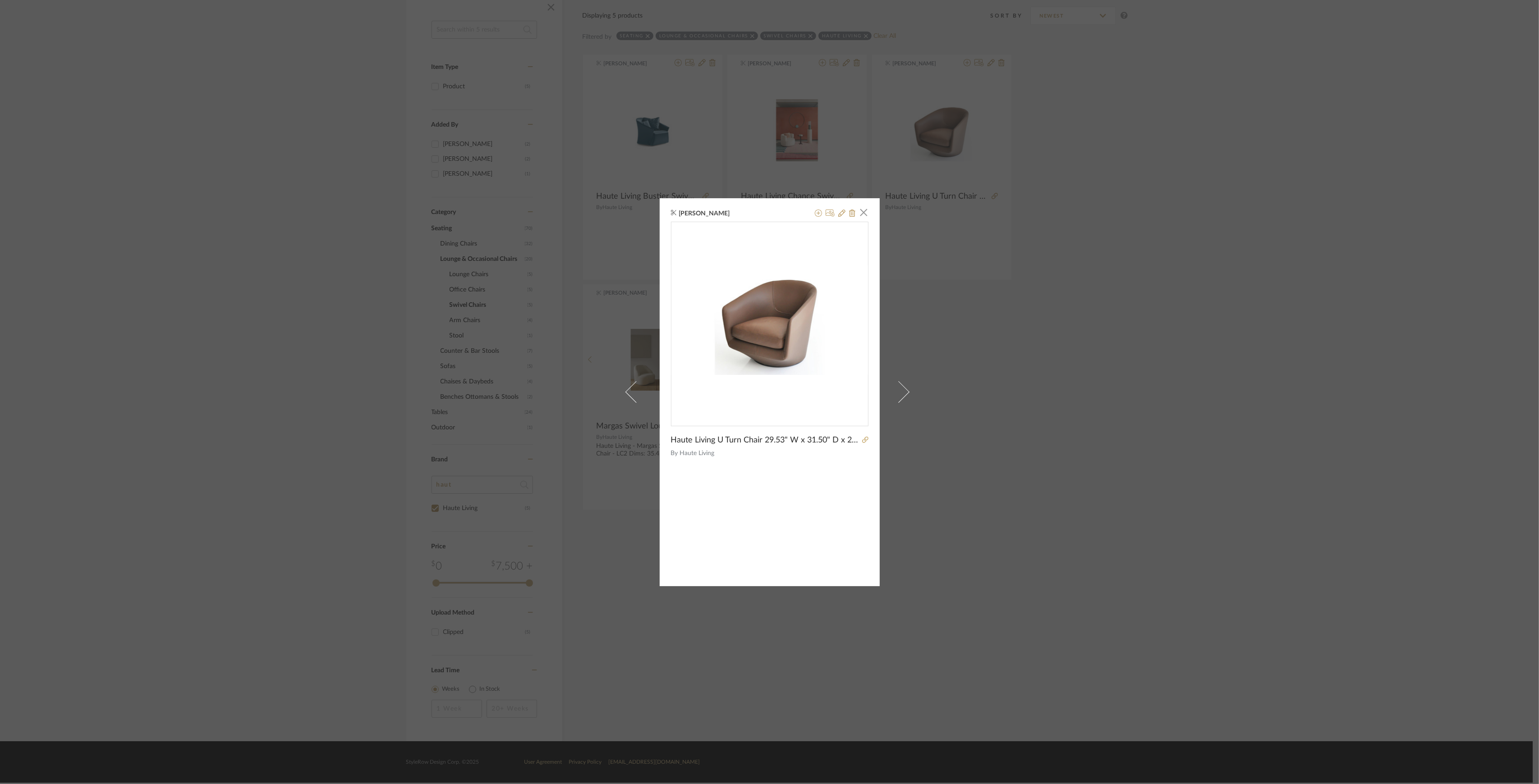
click at [996, 195] on div "[PERSON_NAME] × Haute Living U Turn Chair 29.53" W x 31.50" D x 27.56" H By Hau…" at bounding box center [770, 392] width 1539 height 784
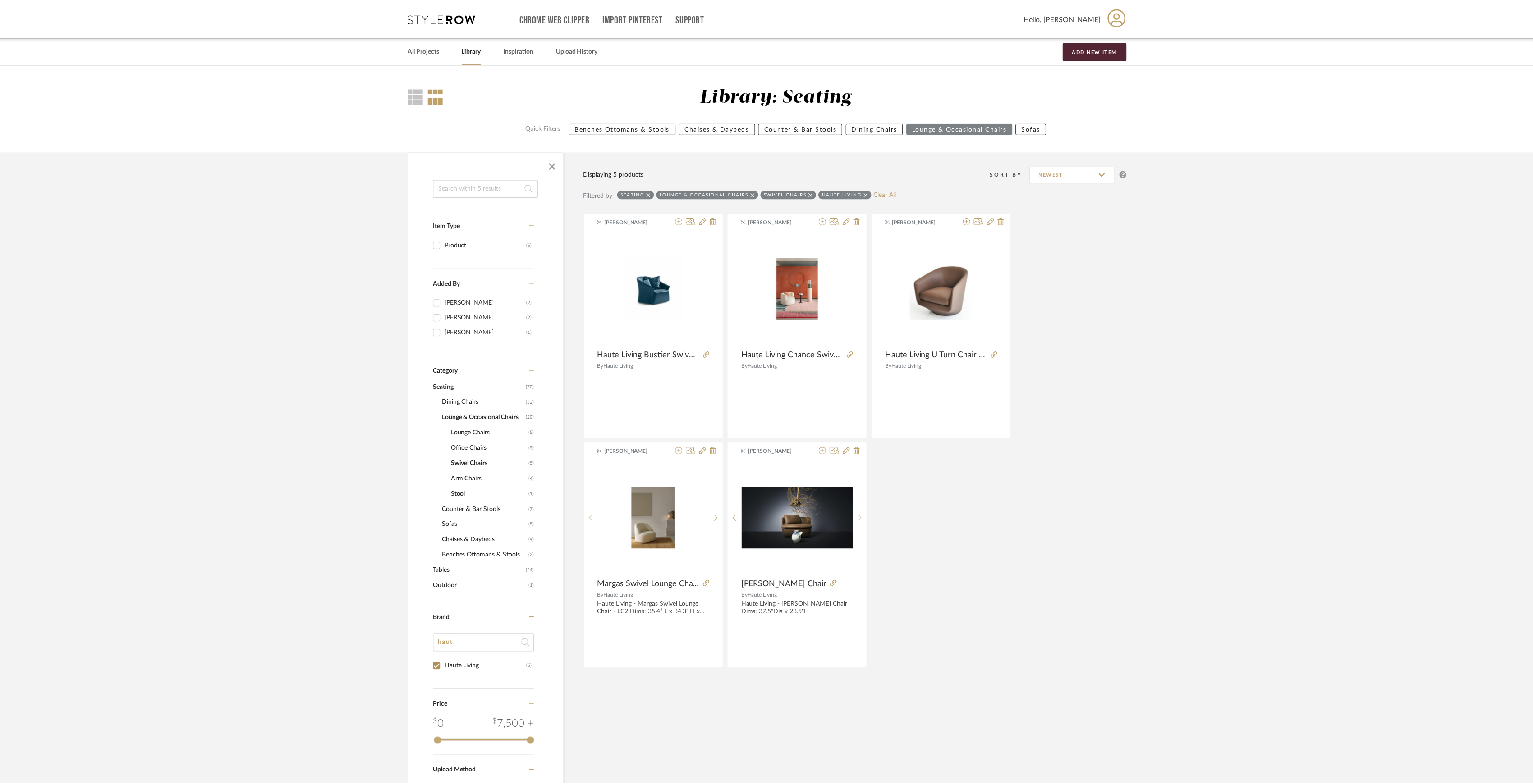
scroll to position [159, 0]
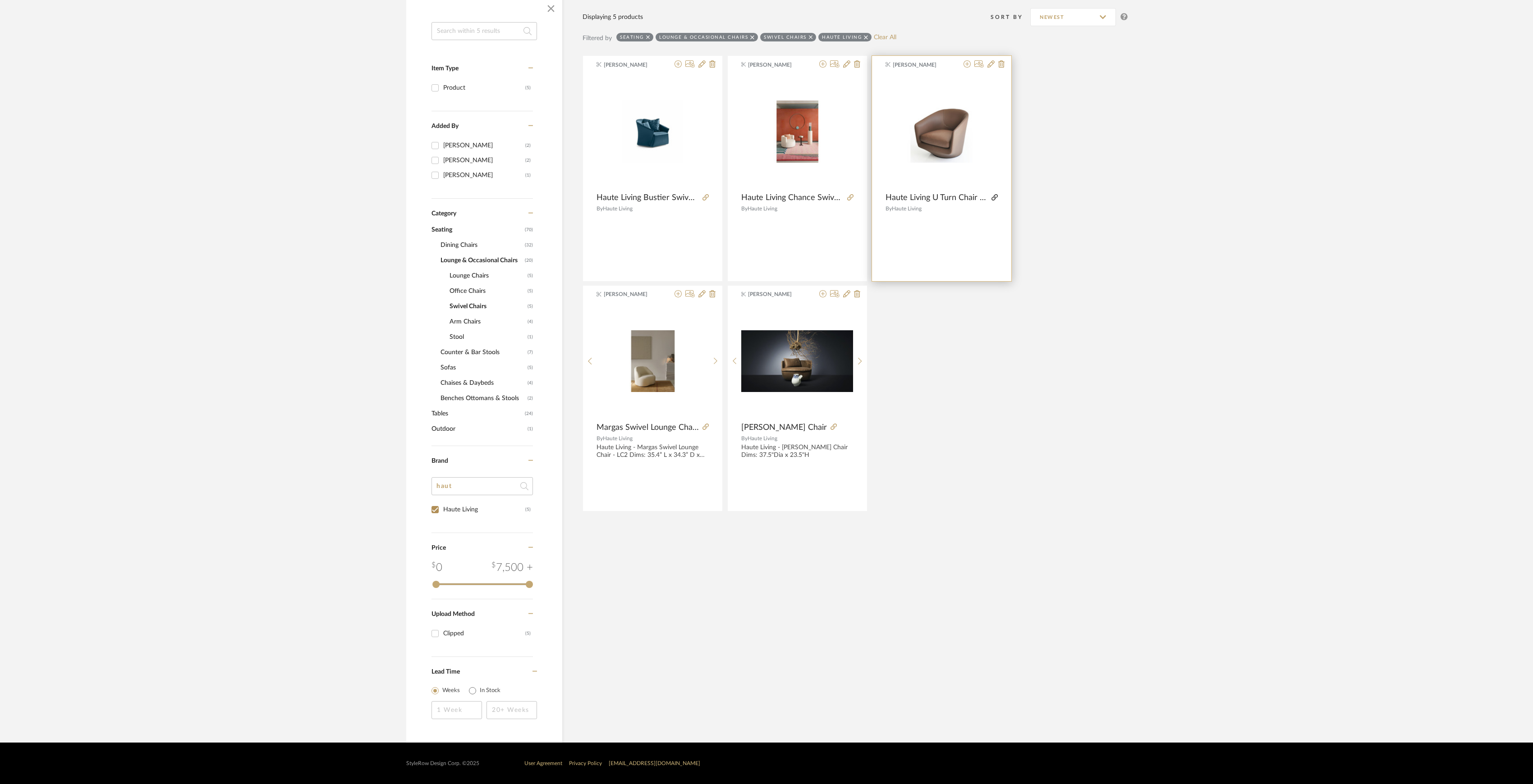
click at [995, 195] on icon at bounding box center [995, 197] width 7 height 7
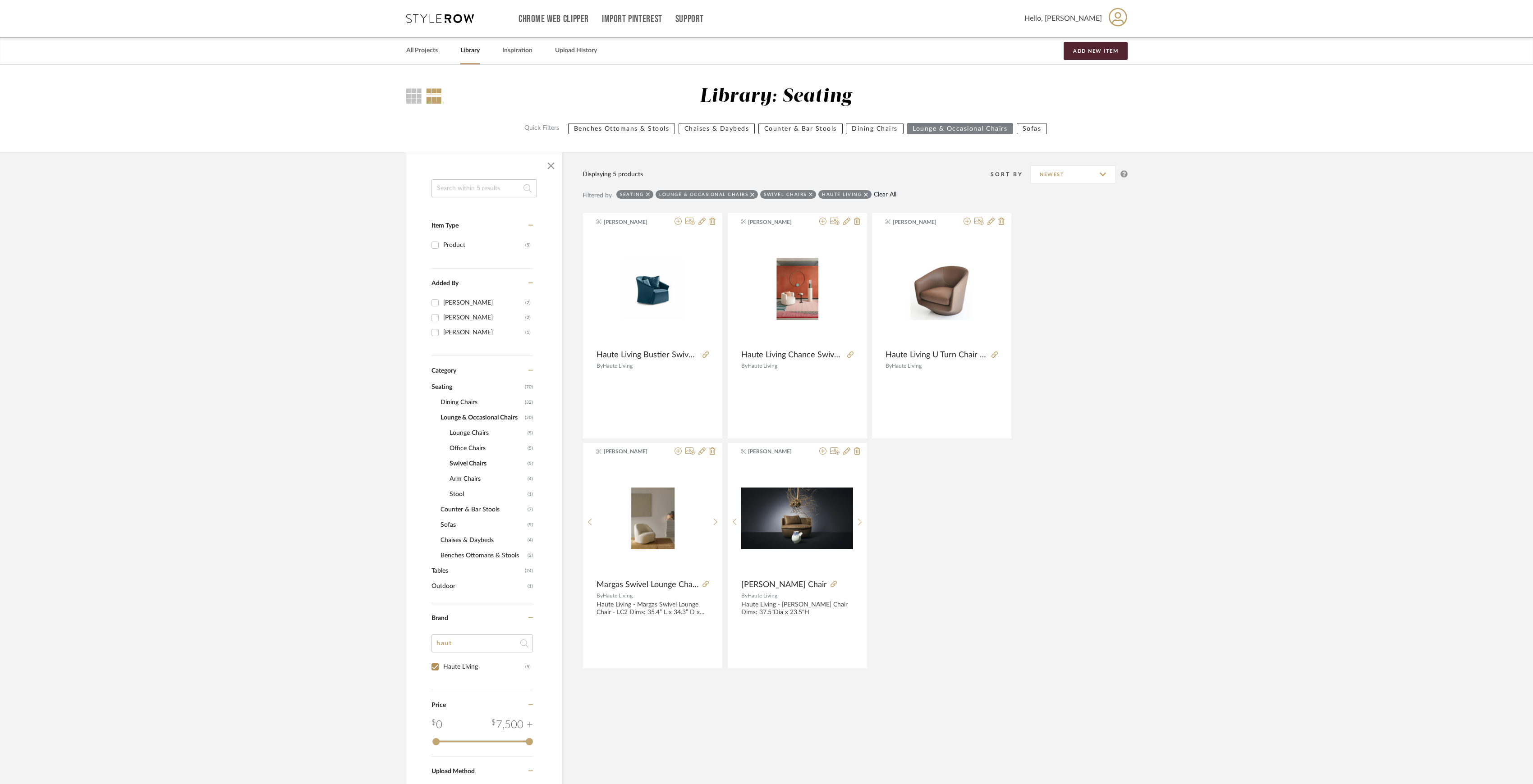
click at [875, 191] on link "Clear All" at bounding box center [885, 195] width 23 height 8
checkbox input "false"
